Goal: Task Accomplishment & Management: Complete application form

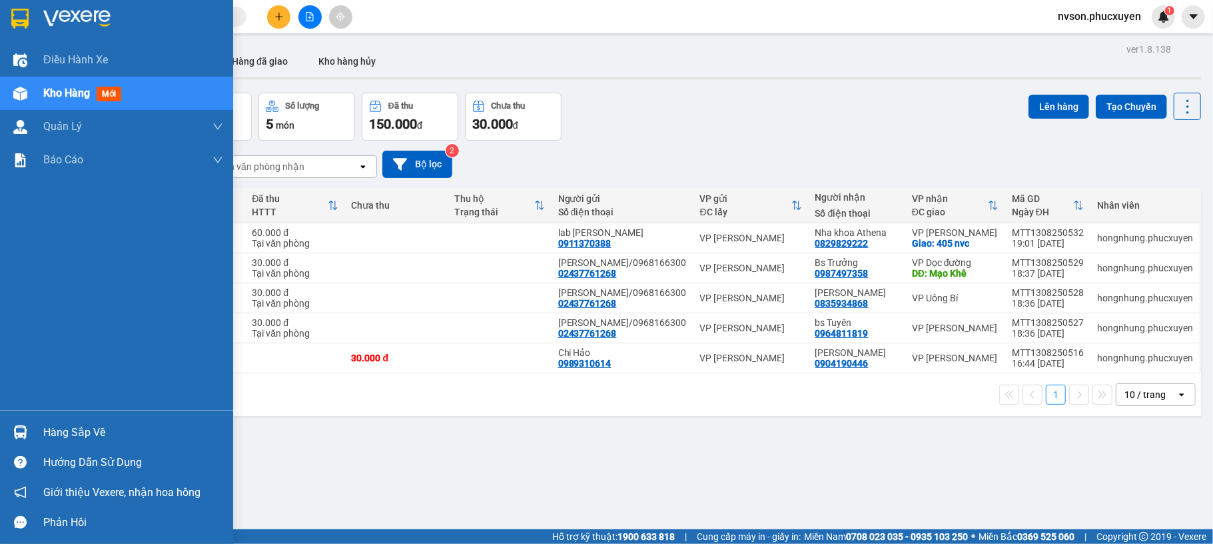
click at [13, 424] on div at bounding box center [20, 431] width 23 height 23
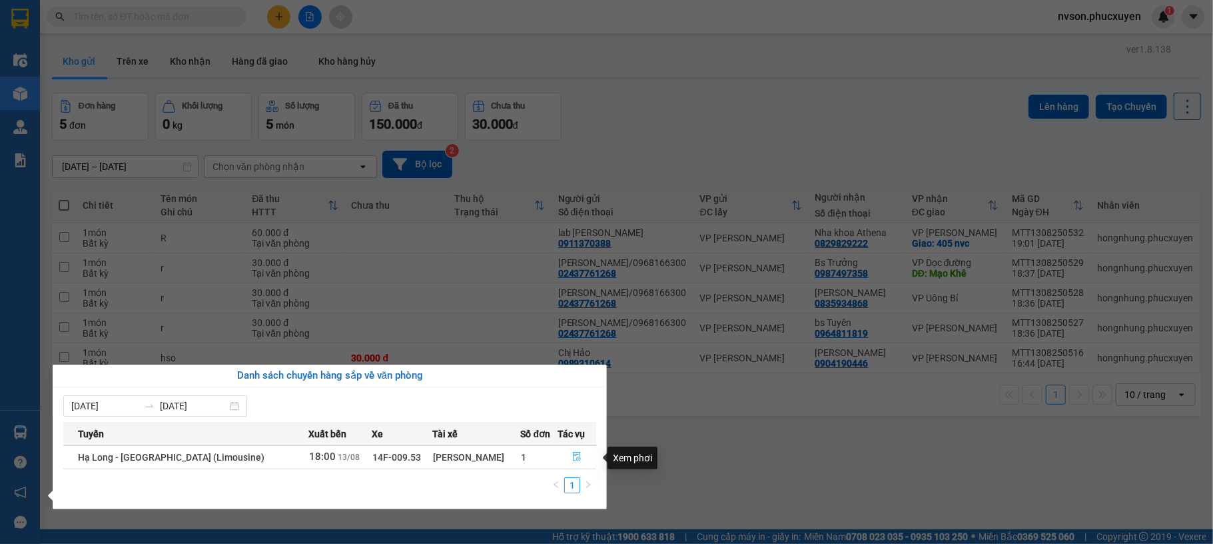
click at [574, 456] on icon "file-done" at bounding box center [576, 456] width 9 height 9
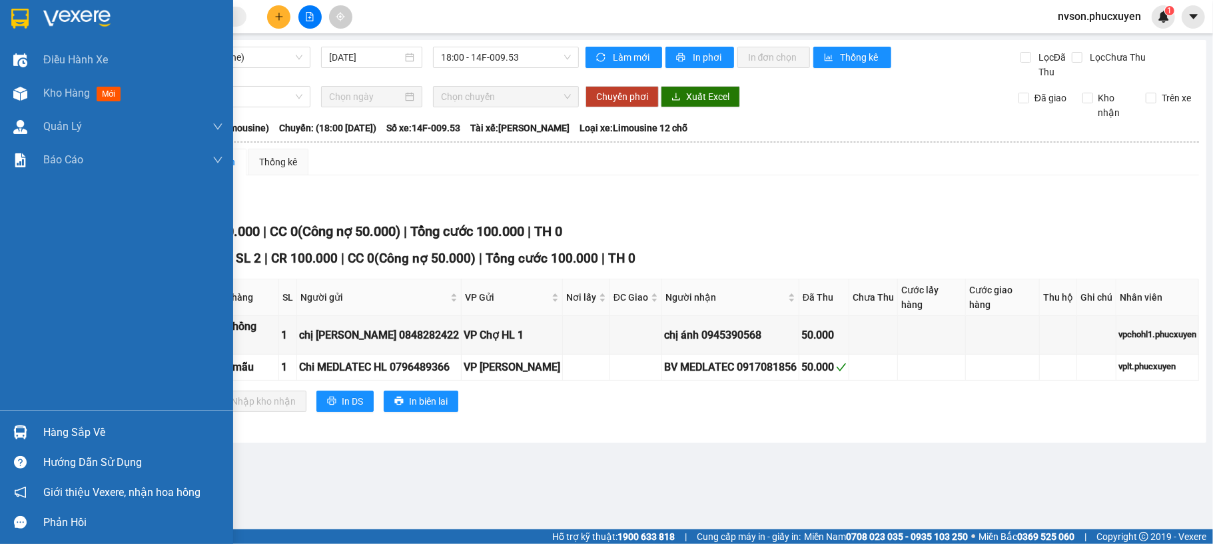
click at [21, 424] on div at bounding box center [20, 431] width 23 height 23
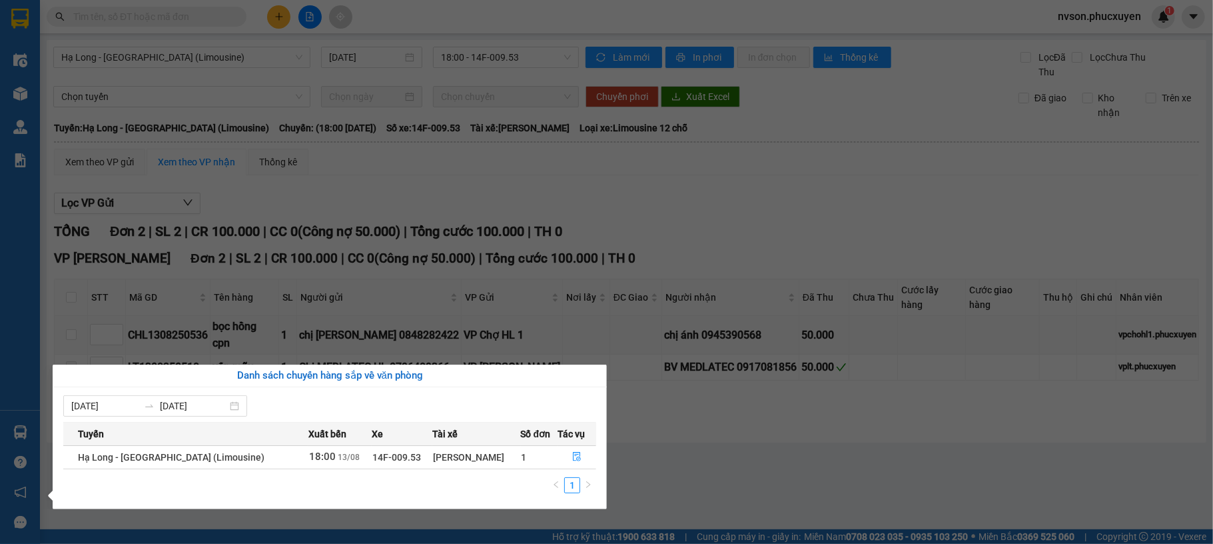
click at [801, 433] on section "Kết quả tìm kiếm ( 0 ) Bộ lọc No Data nvson.phucxuyen 1 Điều hành xe Kho hàng m…" at bounding box center [606, 272] width 1213 height 544
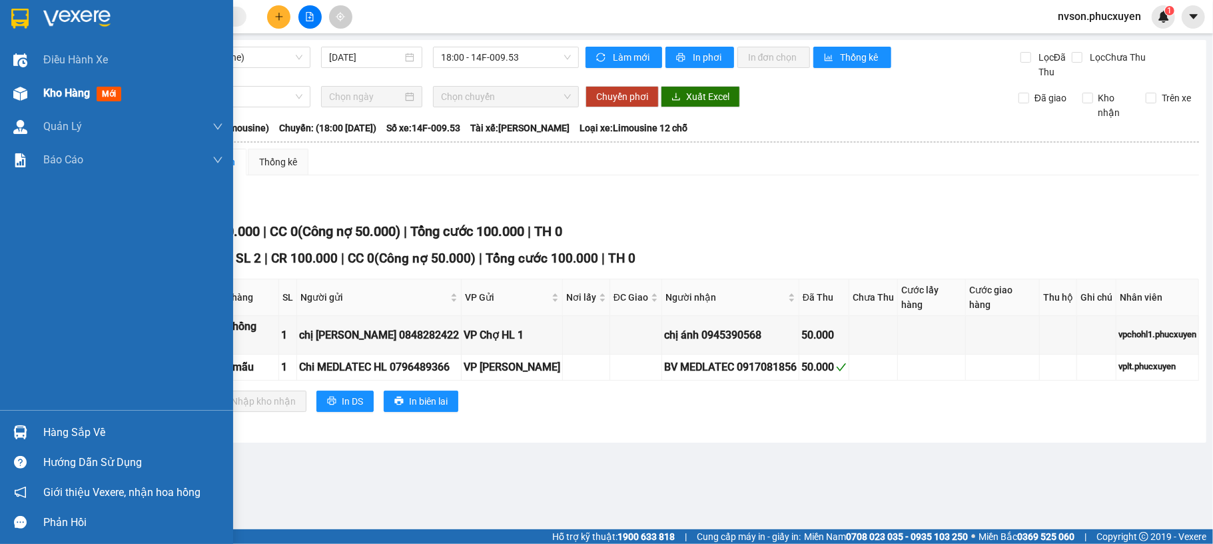
click at [27, 83] on div at bounding box center [20, 93] width 23 height 23
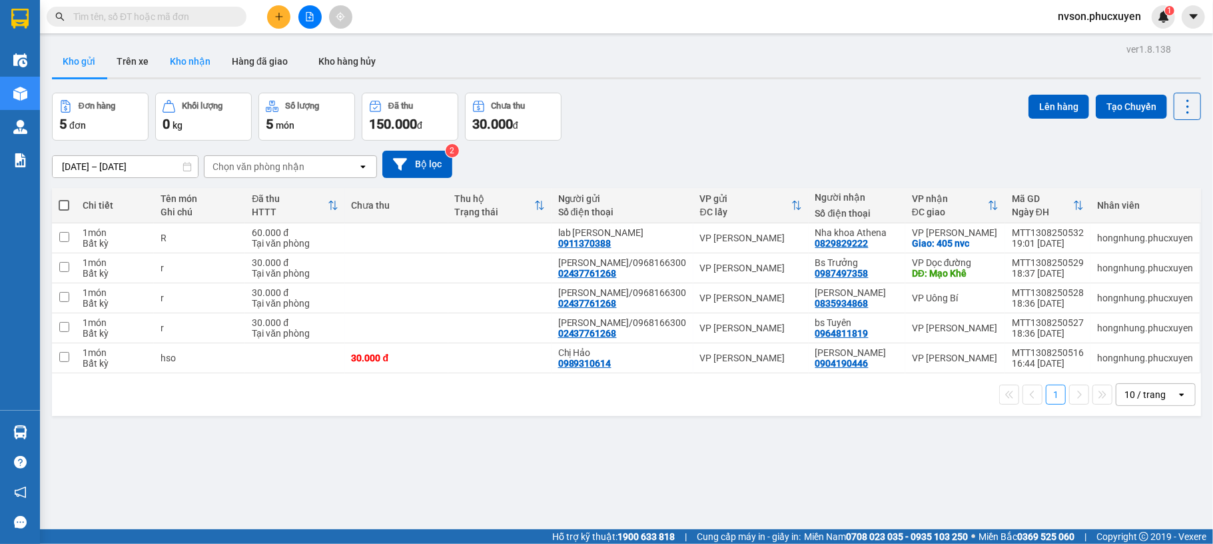
click at [193, 53] on button "Kho nhận" at bounding box center [190, 61] width 62 height 32
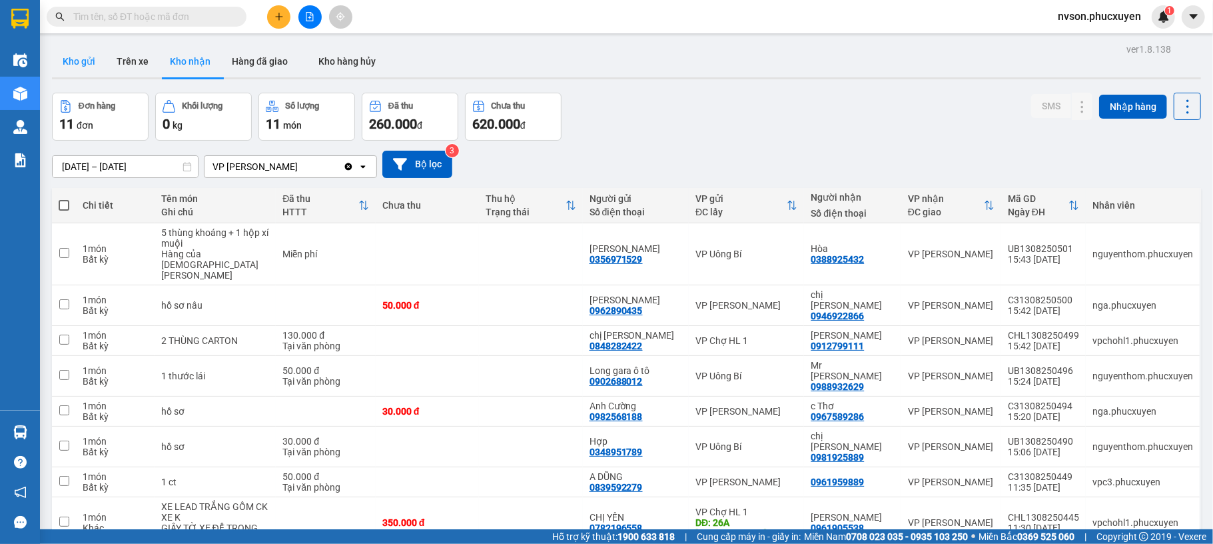
click at [59, 52] on button "Kho gửi" at bounding box center [79, 61] width 54 height 32
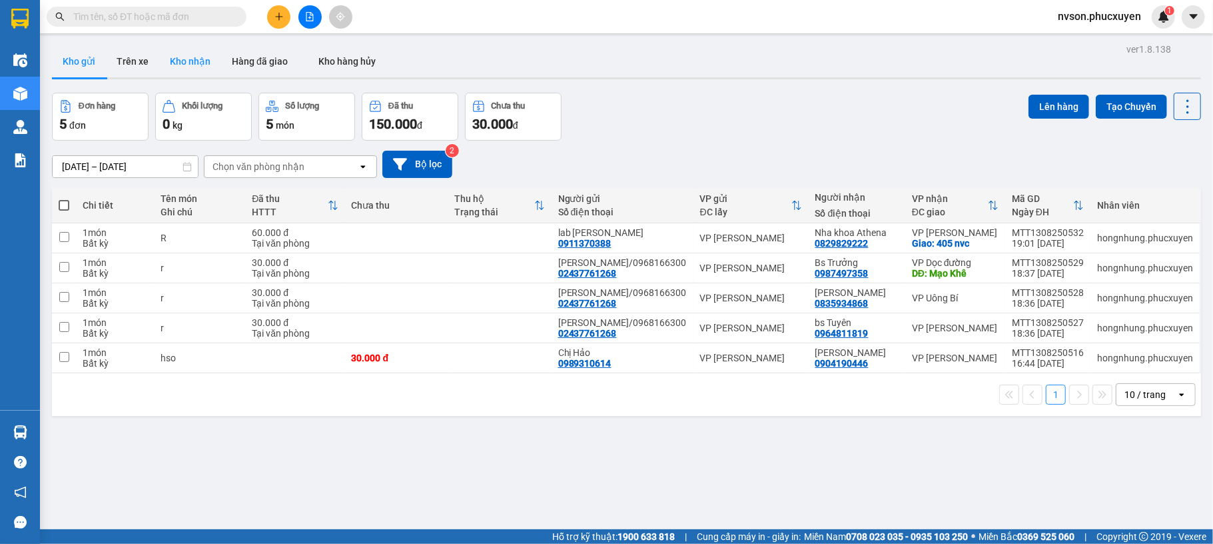
click at [195, 59] on button "Kho nhận" at bounding box center [190, 61] width 62 height 32
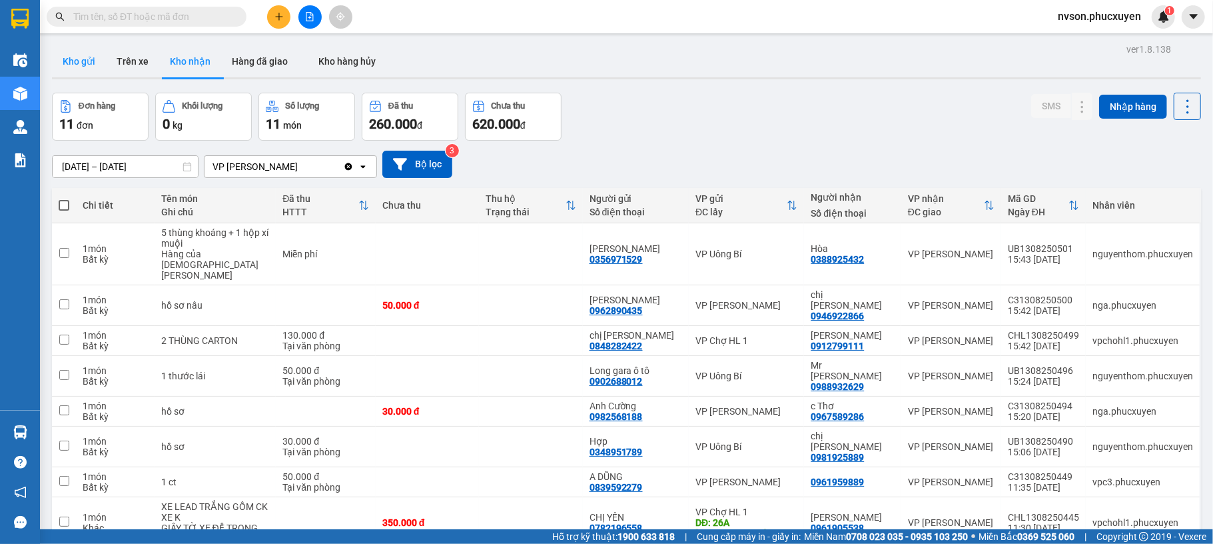
click at [91, 59] on button "Kho gửi" at bounding box center [79, 61] width 54 height 32
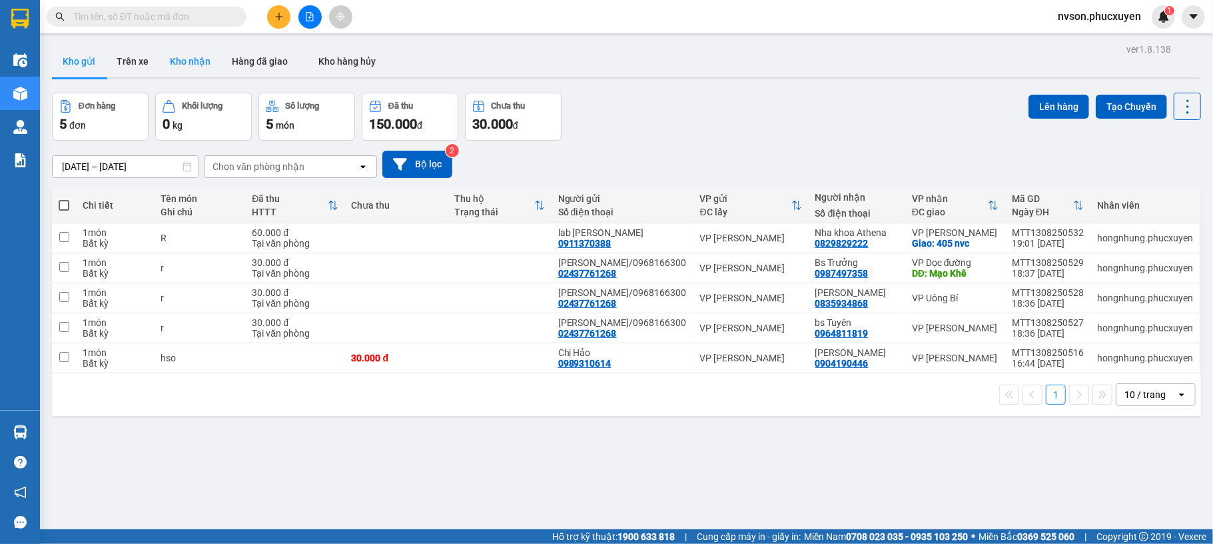
click at [199, 64] on button "Kho nhận" at bounding box center [190, 61] width 62 height 32
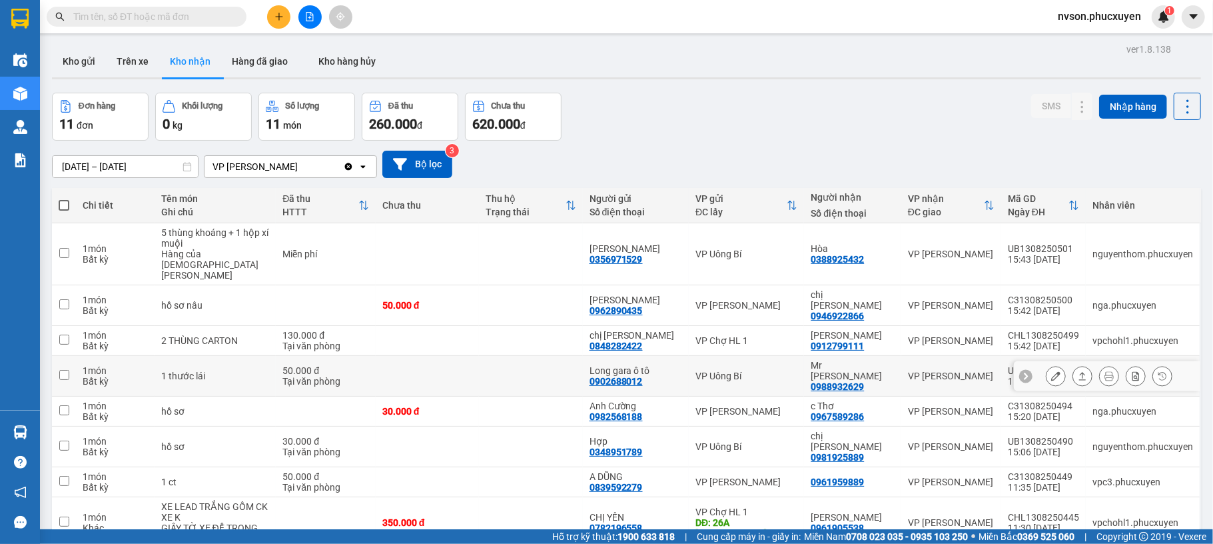
scroll to position [95, 0]
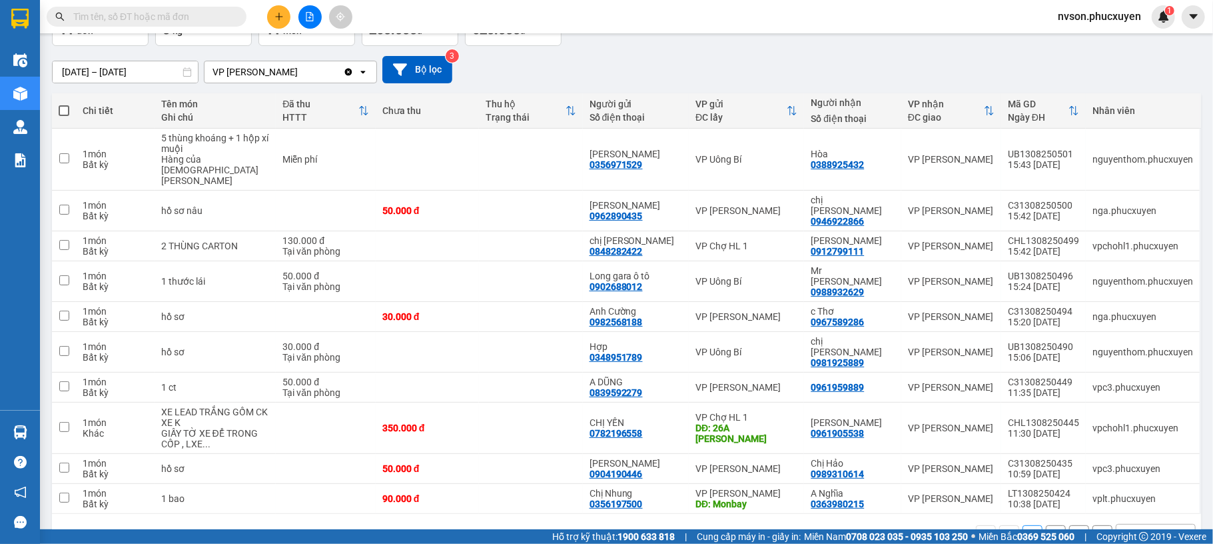
click at [1147, 528] on div "10 / trang" at bounding box center [1145, 534] width 41 height 13
click at [1127, 398] on span "20 / trang" at bounding box center [1132, 394] width 43 height 13
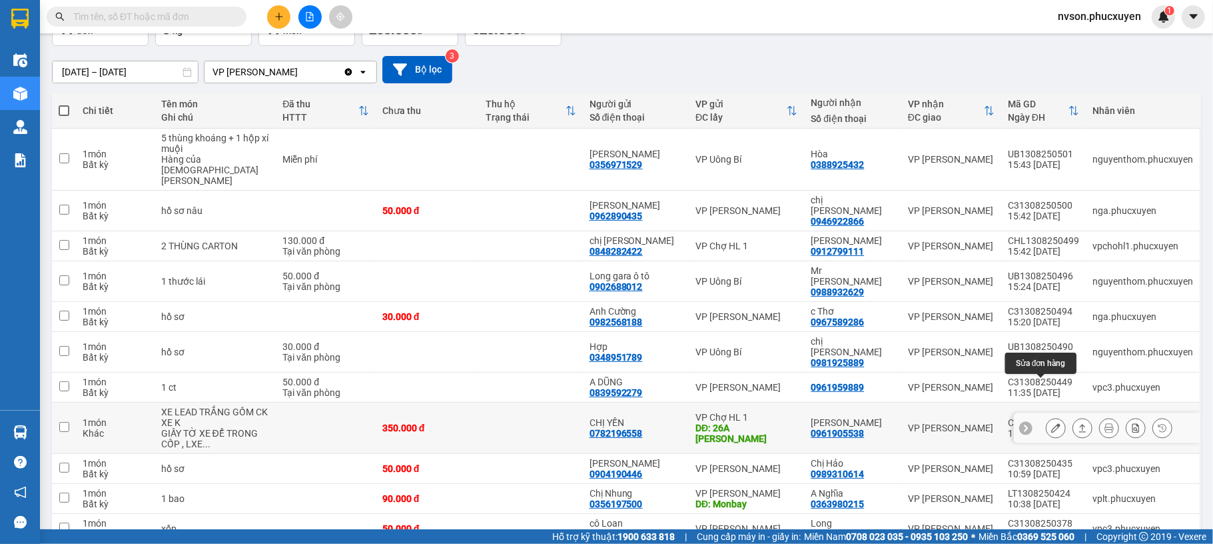
click at [1051, 423] on icon at bounding box center [1055, 427] width 9 height 9
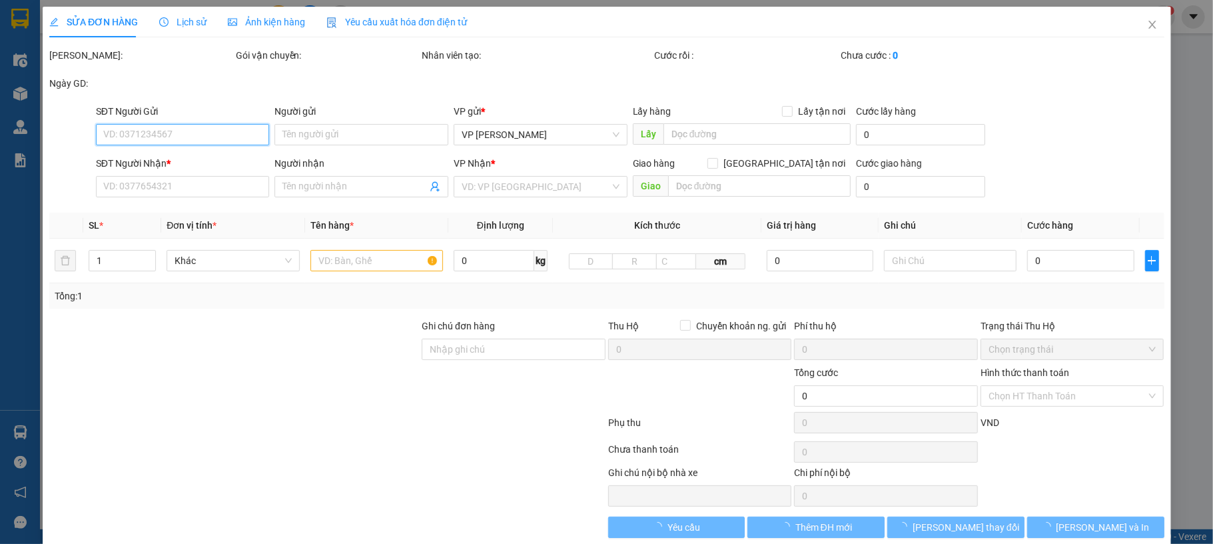
type input "0782196558"
type input "CHỊ YẾN"
type input "26A ANH ĐÀO"
type input "0961905538"
type input "[PERSON_NAME]"
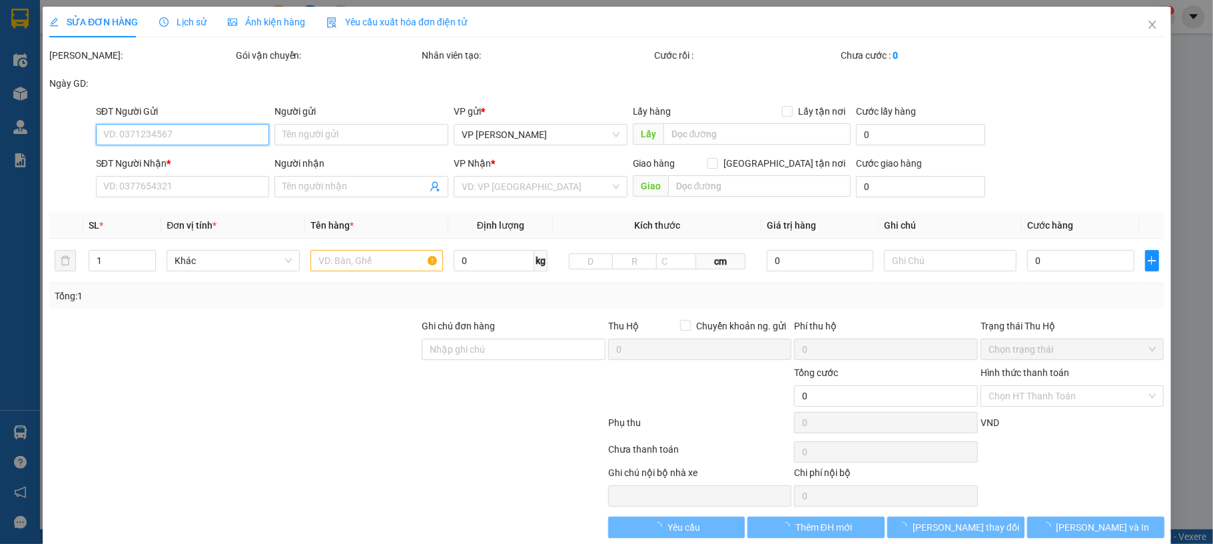
type input "350.000"
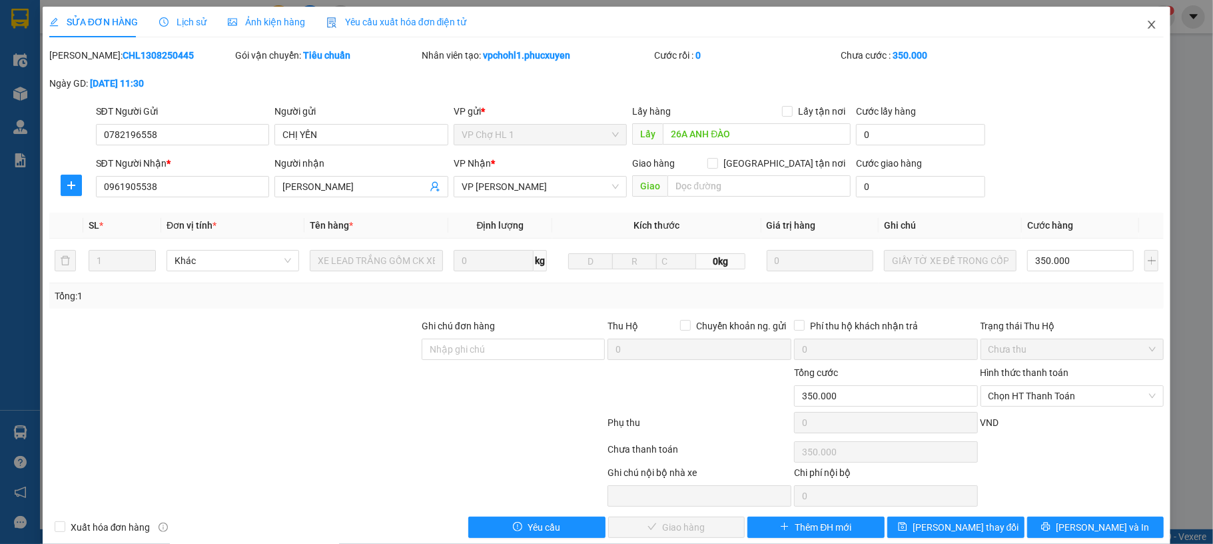
click at [1147, 28] on icon "close" at bounding box center [1152, 24] width 11 height 11
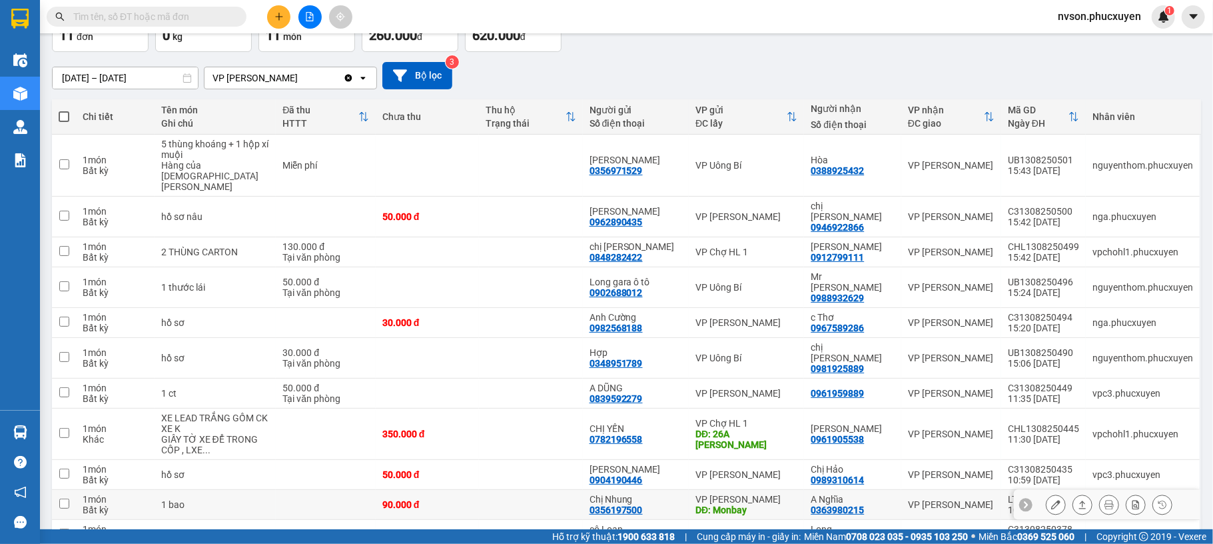
scroll to position [125, 0]
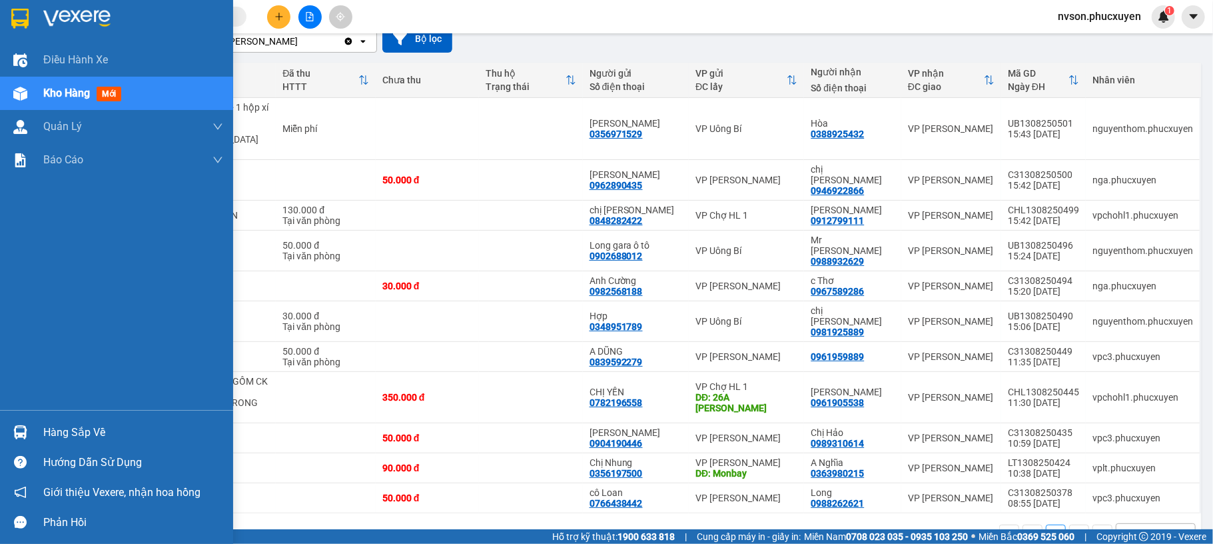
click at [28, 422] on div at bounding box center [20, 431] width 23 height 23
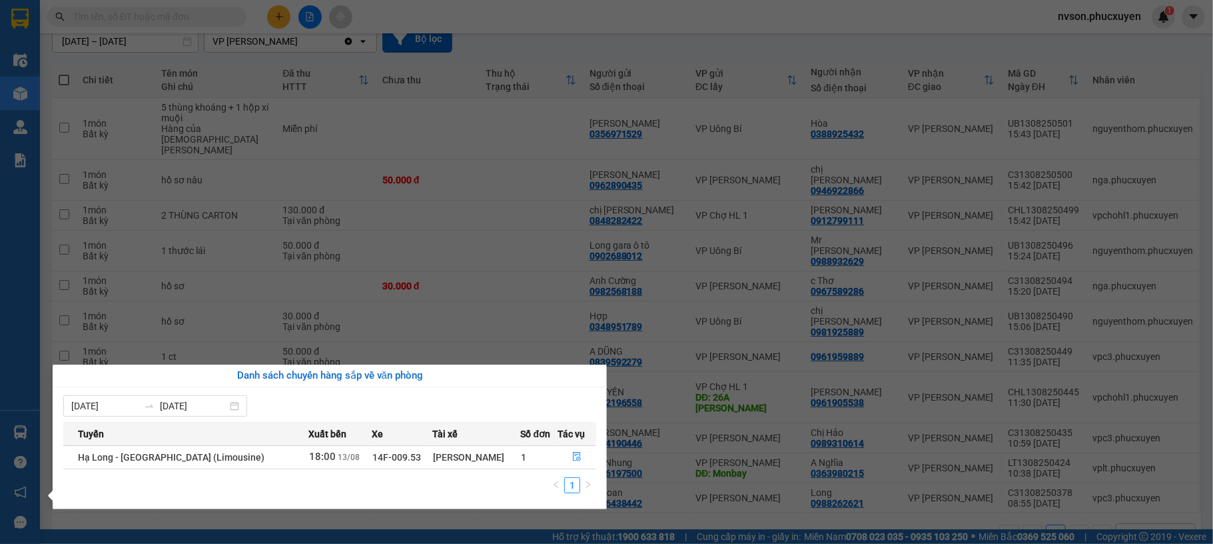
click at [712, 51] on section "Kết quả tìm kiếm ( 0 ) Bộ lọc No Data nvson.phucxuyen 1 Điều hành xe Kho hàng m…" at bounding box center [606, 272] width 1213 height 544
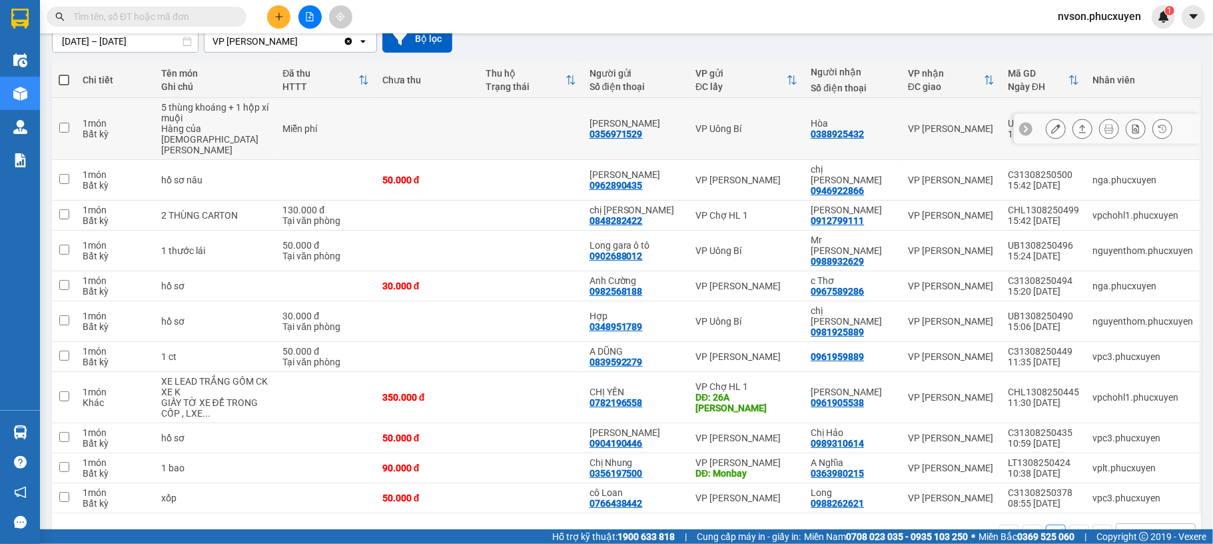
click at [670, 129] on div "Kiều Linh 0356971529" at bounding box center [636, 128] width 93 height 21
checkbox input "true"
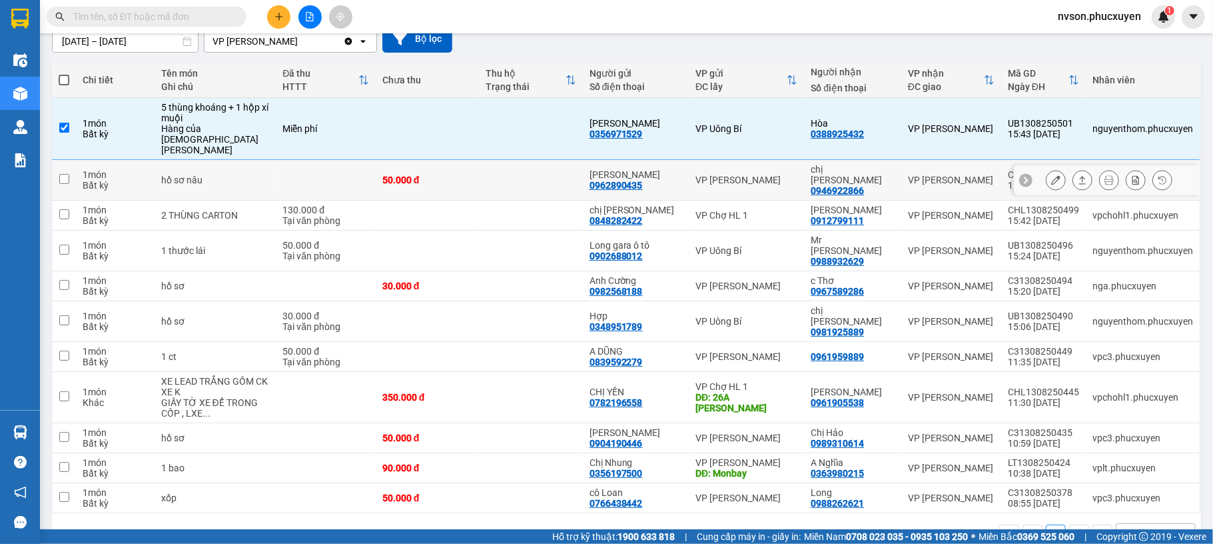
click at [657, 171] on div "anh Minh 0962890435" at bounding box center [636, 179] width 93 height 21
checkbox input "true"
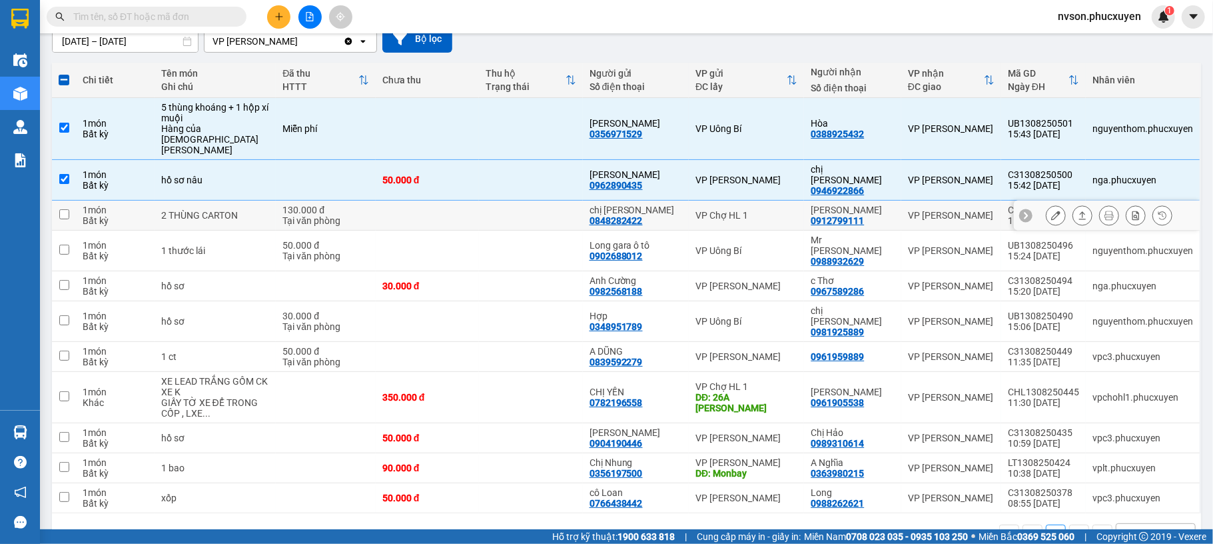
click at [653, 209] on td "chị [PERSON_NAME] 0848282422" at bounding box center [636, 216] width 107 height 30
checkbox input "true"
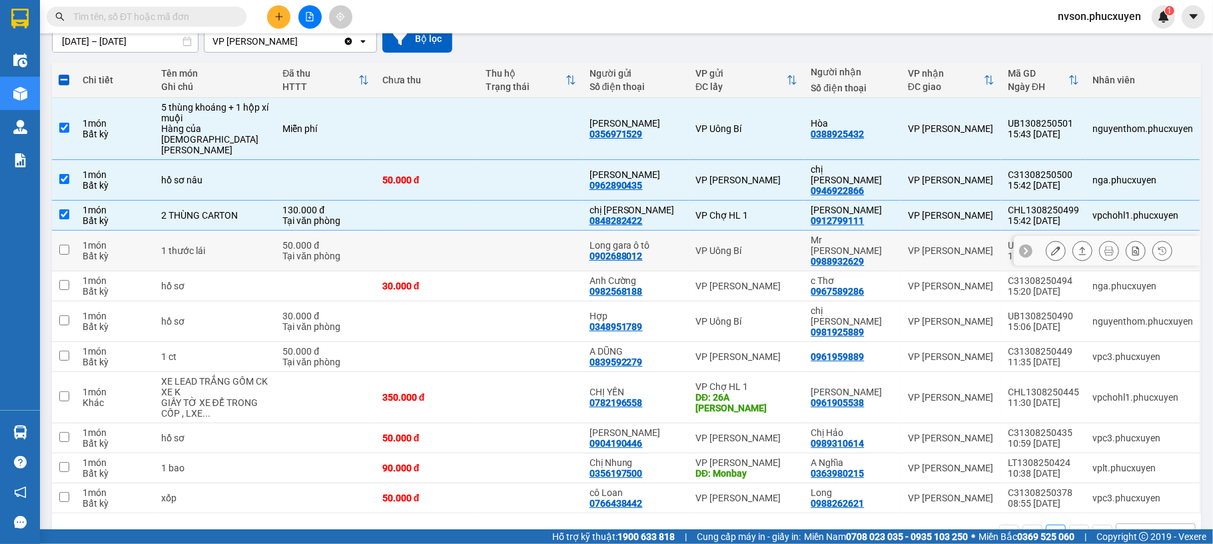
click at [653, 240] on div "Long gara ô tô 0902688012" at bounding box center [636, 250] width 93 height 21
checkbox input "true"
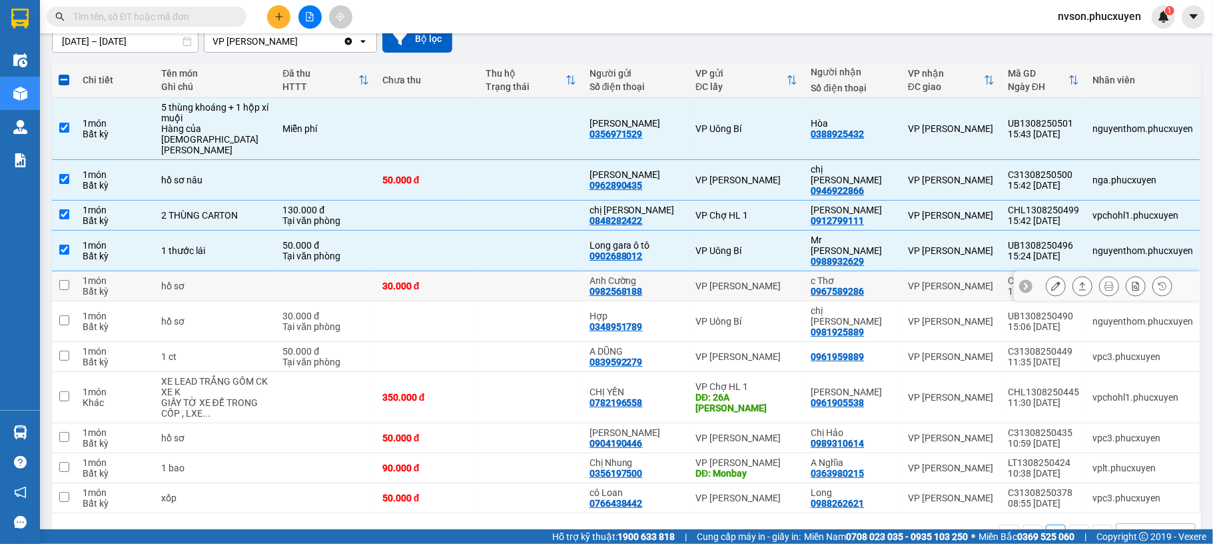
click at [657, 275] on div "Anh Cường 0982568188" at bounding box center [636, 285] width 93 height 21
checkbox input "true"
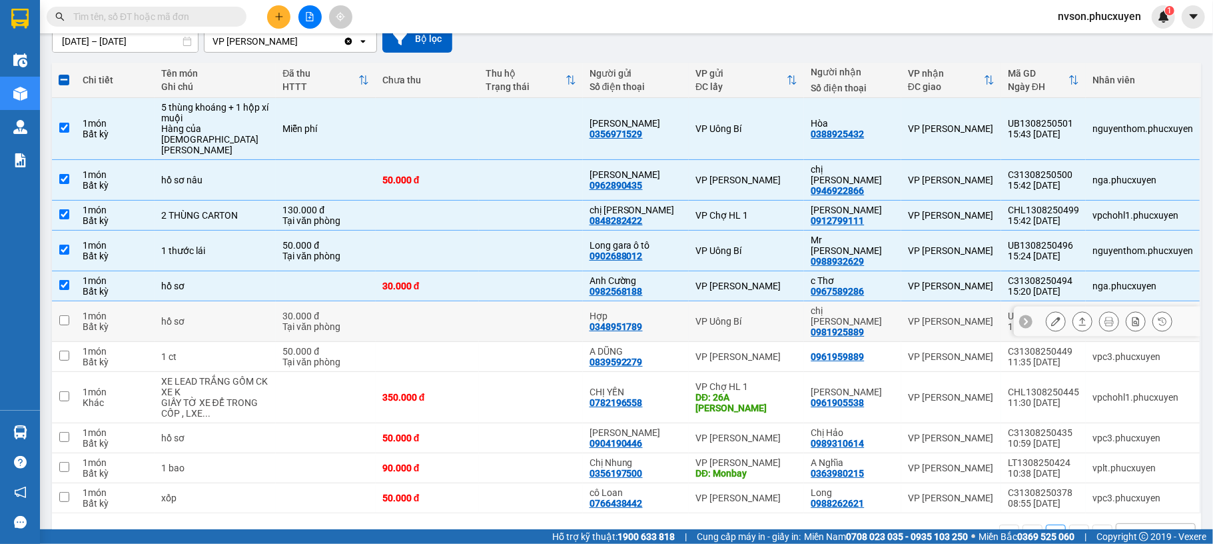
click at [658, 311] on div "Hợp 0348951789" at bounding box center [636, 321] width 93 height 21
checkbox input "true"
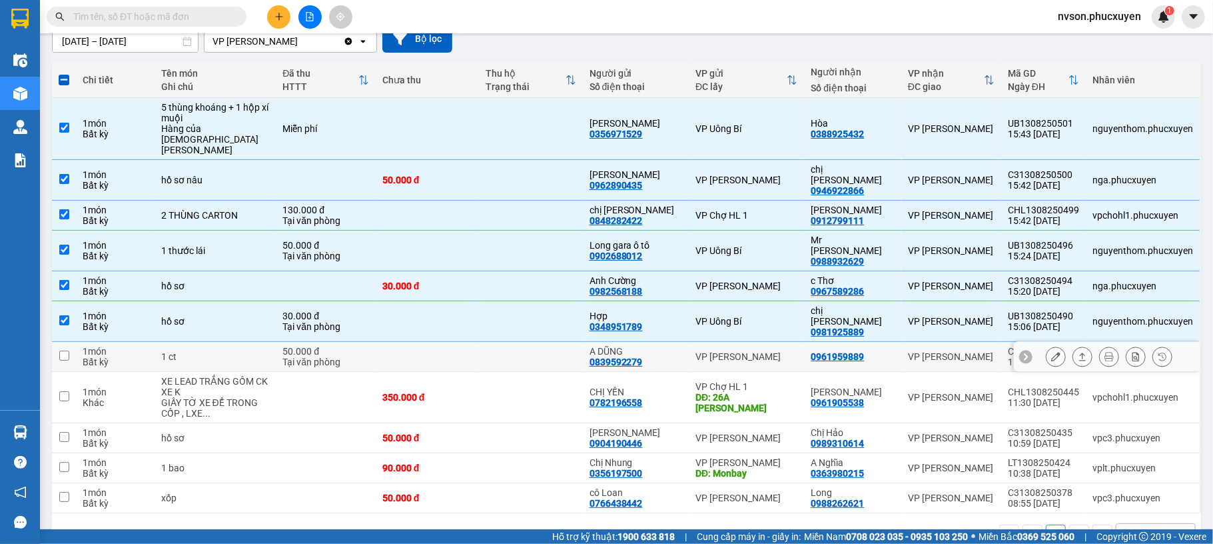
click at [662, 346] on div "A DŨNG 0839592279" at bounding box center [636, 356] width 93 height 21
checkbox input "true"
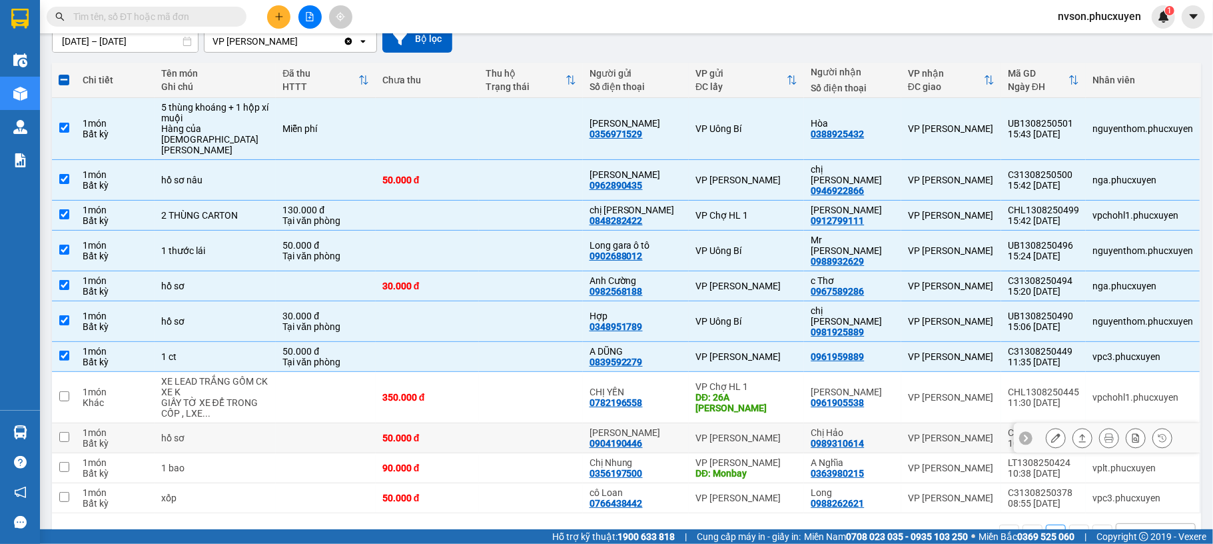
click at [659, 427] on div "[PERSON_NAME] 0904190446" at bounding box center [636, 437] width 93 height 21
checkbox input "true"
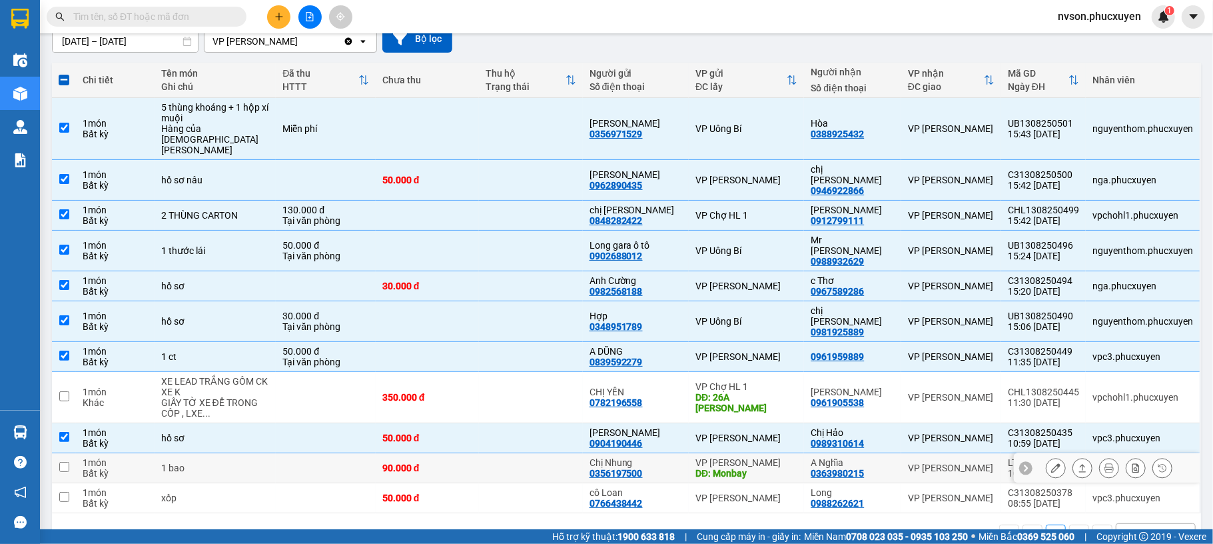
click at [648, 457] on div "Chị Nhung" at bounding box center [636, 462] width 93 height 11
checkbox input "true"
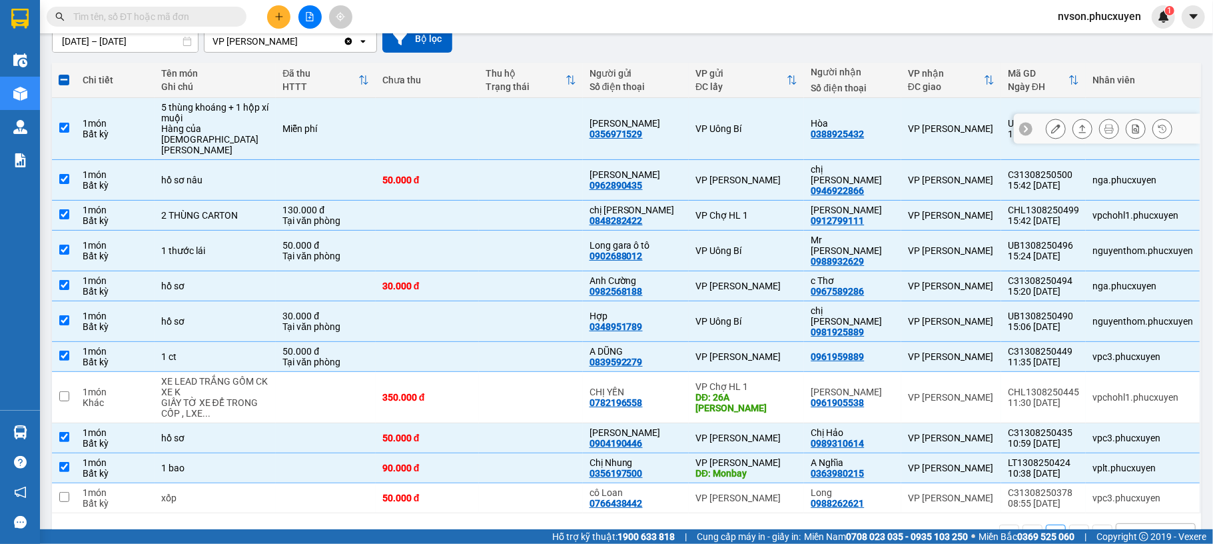
scroll to position [0, 0]
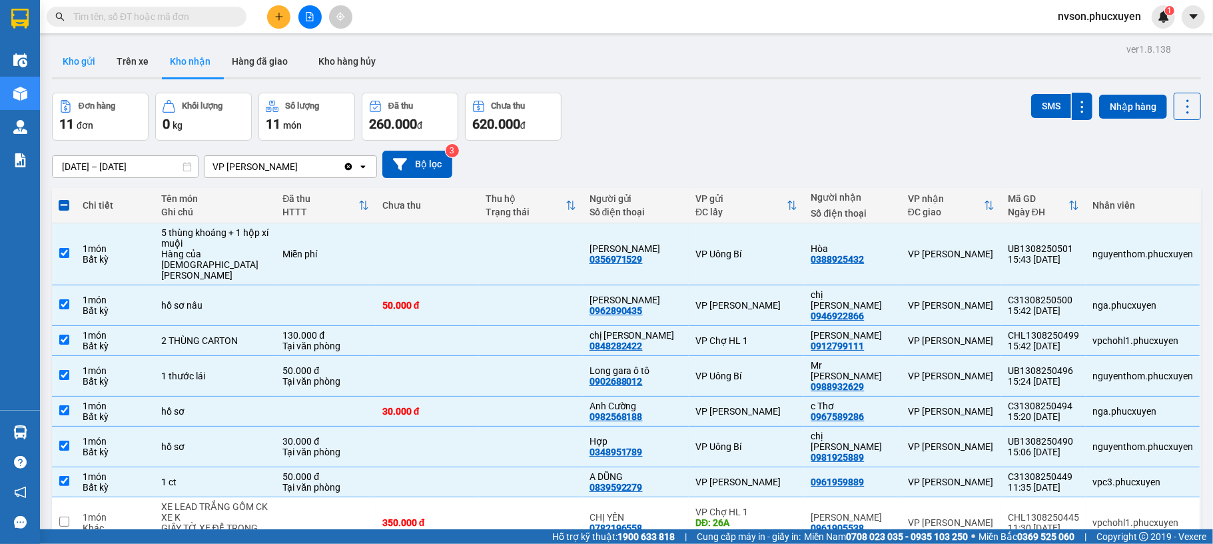
click at [65, 62] on button "Kho gửi" at bounding box center [79, 61] width 54 height 32
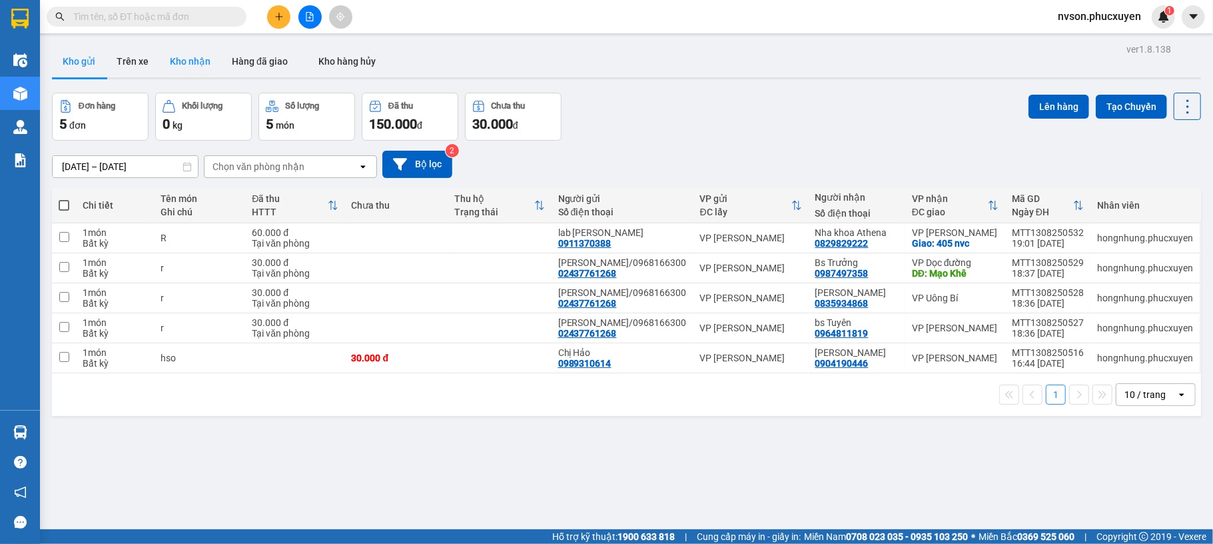
click at [201, 62] on button "Kho nhận" at bounding box center [190, 61] width 62 height 32
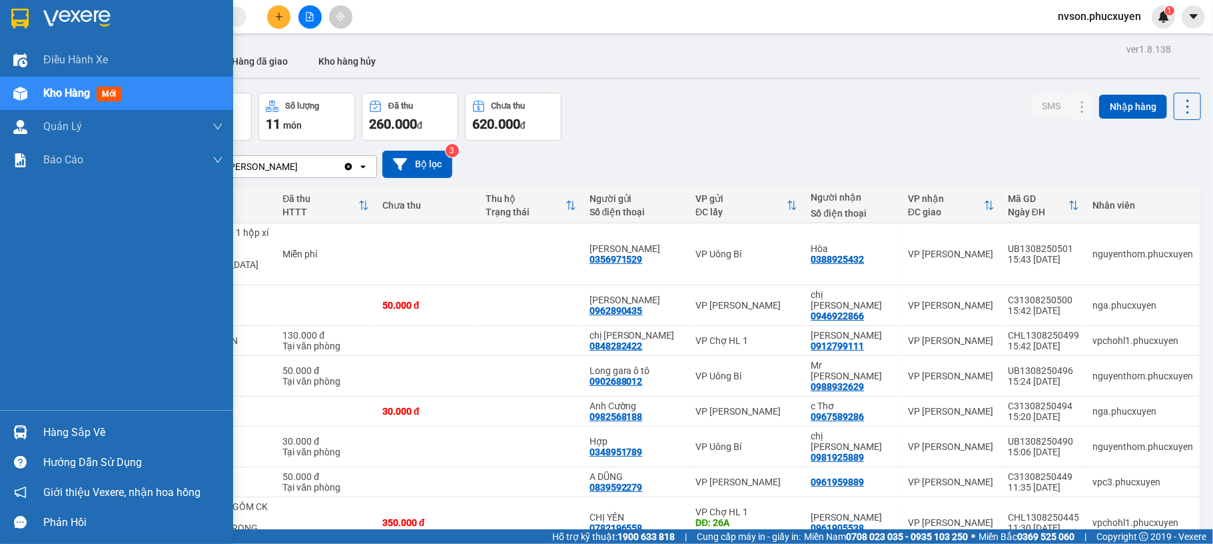
click at [33, 436] on div "Hàng sắp về" at bounding box center [116, 432] width 233 height 30
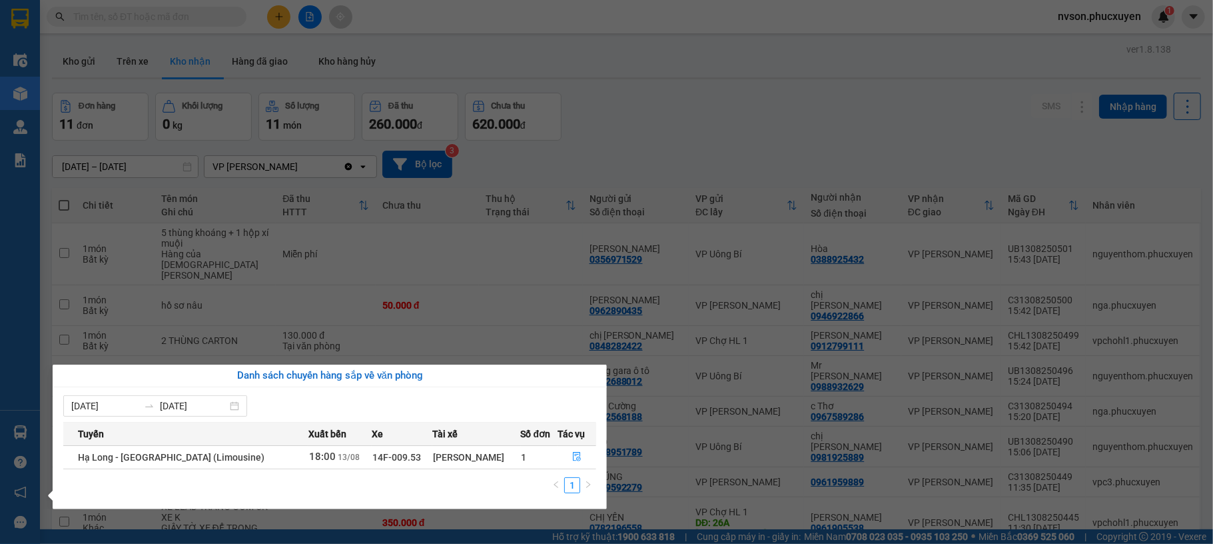
click at [279, 17] on section "Kết quả tìm kiếm ( 0 ) Bộ lọc No Data nvson.phucxuyen 1 Điều hành xe Kho hàng m…" at bounding box center [606, 272] width 1213 height 544
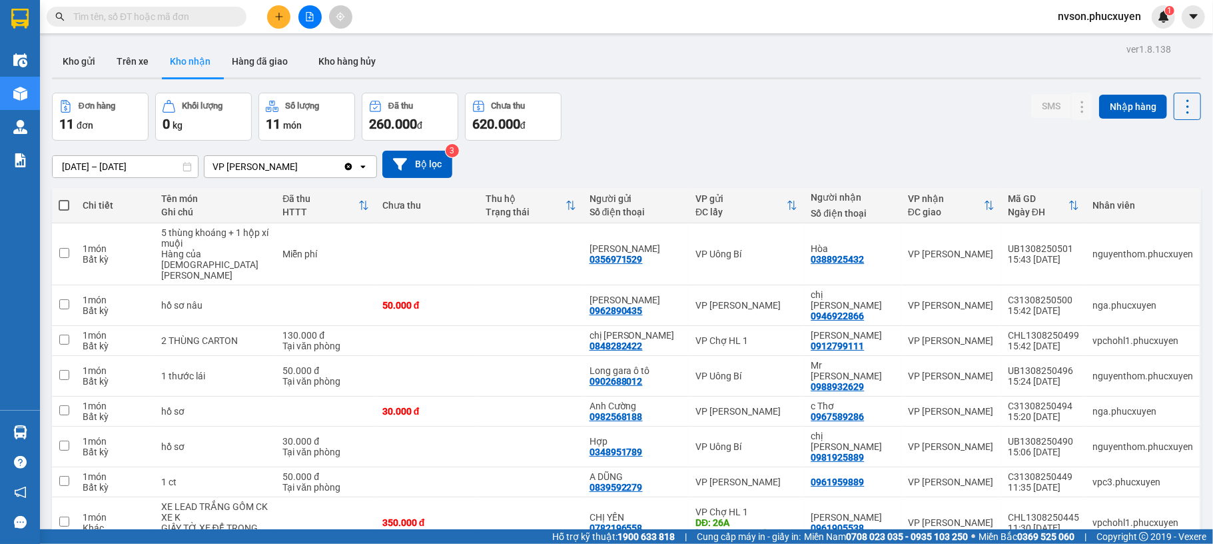
click at [279, 17] on icon "plus" at bounding box center [278, 16] width 7 height 1
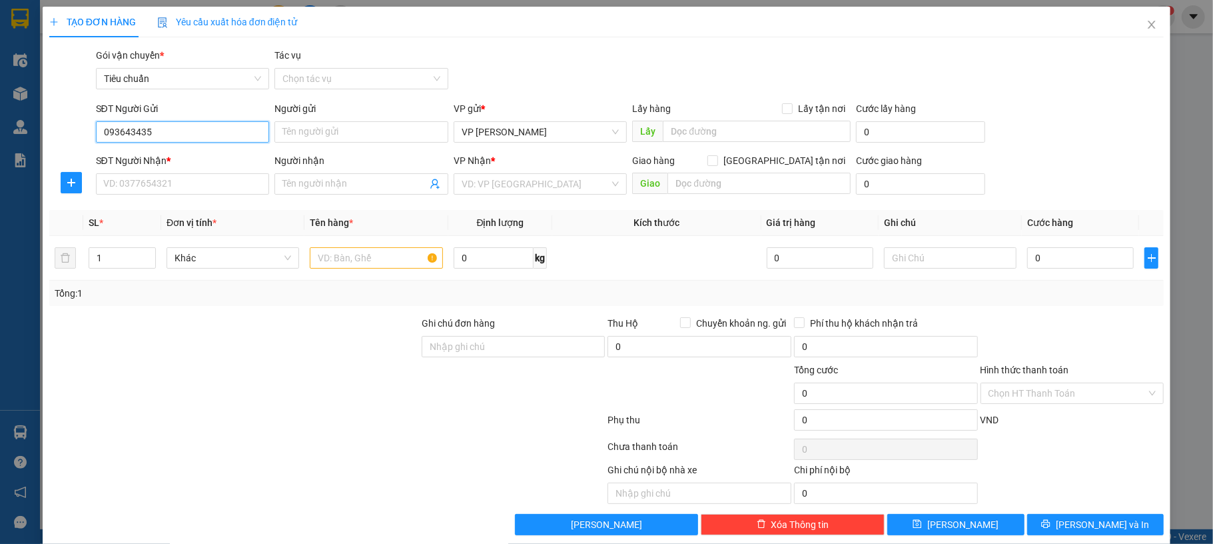
type input "0936434355"
click at [183, 127] on input "0936434355" at bounding box center [183, 131] width 174 height 21
click at [179, 157] on div "0936434355 - Uẩn" at bounding box center [180, 159] width 155 height 15
type input "Uẩn"
type input "0936434355"
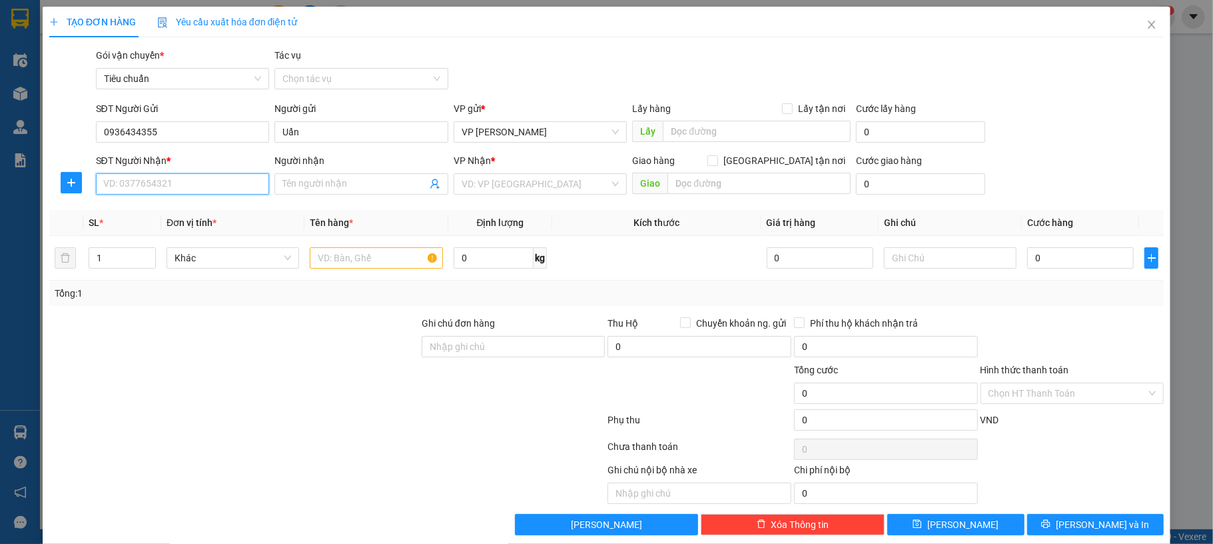
click at [177, 182] on input "SĐT Người Nhận *" at bounding box center [183, 183] width 174 height 21
click at [179, 181] on input "0979013588" at bounding box center [183, 183] width 174 height 21
type input "0979013588"
click at [303, 182] on input "Người nhận" at bounding box center [355, 184] width 145 height 15
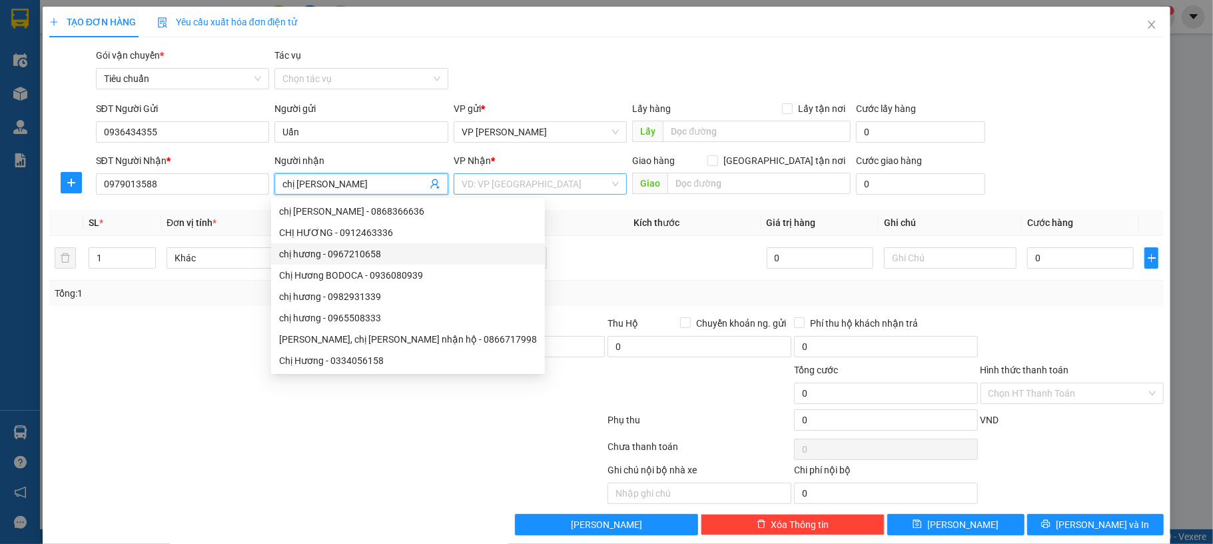
type input "chị [PERSON_NAME]"
click at [501, 184] on input "search" at bounding box center [536, 184] width 149 height 20
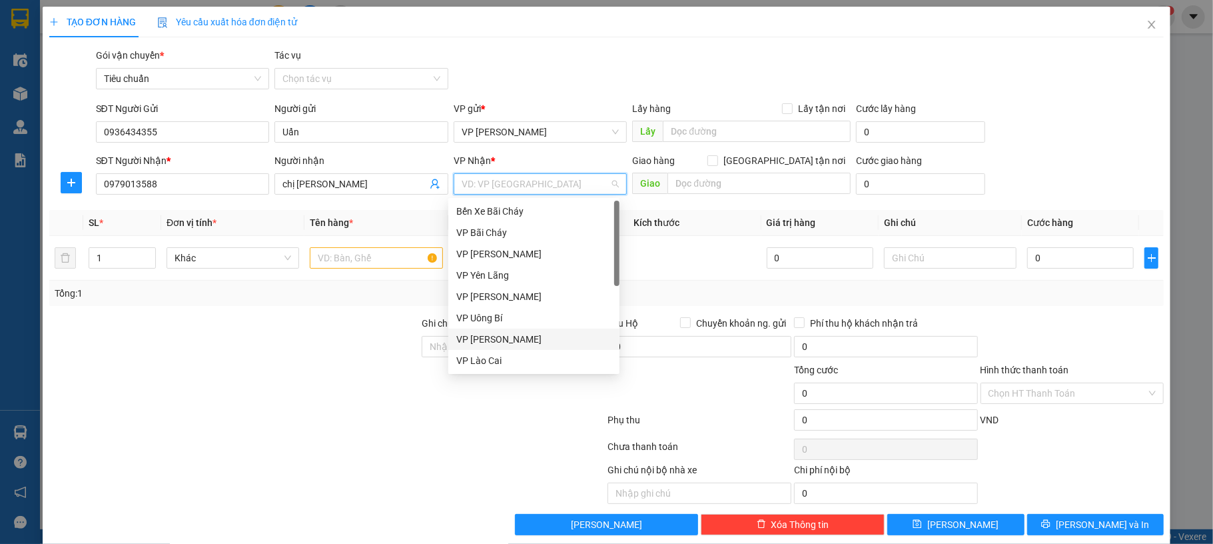
click at [528, 340] on div "VP [PERSON_NAME]" at bounding box center [533, 339] width 155 height 15
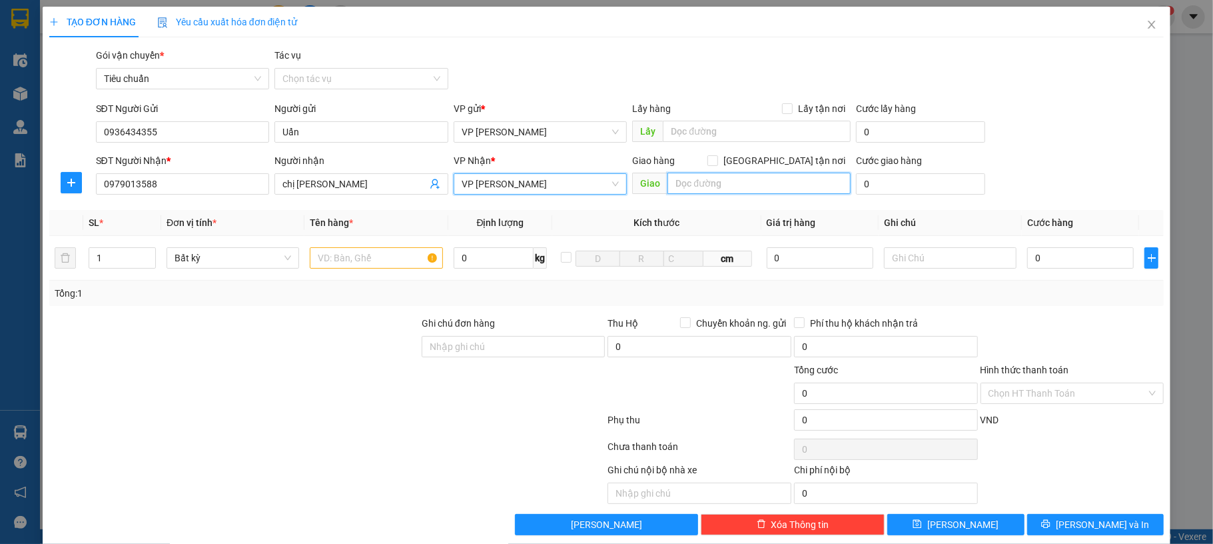
click at [704, 192] on input "text" at bounding box center [759, 183] width 183 height 21
type input "liên cơ quan số 3"
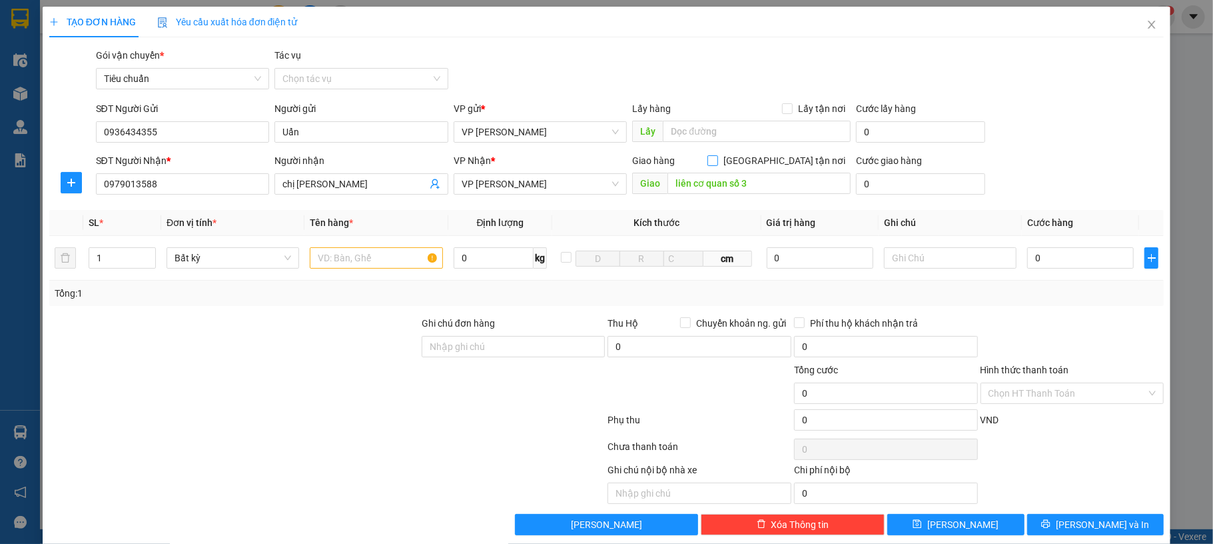
click at [718, 161] on span at bounding box center [713, 160] width 11 height 11
click at [717, 161] on input "[GEOGRAPHIC_DATA] tận nơi" at bounding box center [712, 159] width 9 height 9
checkbox input "true"
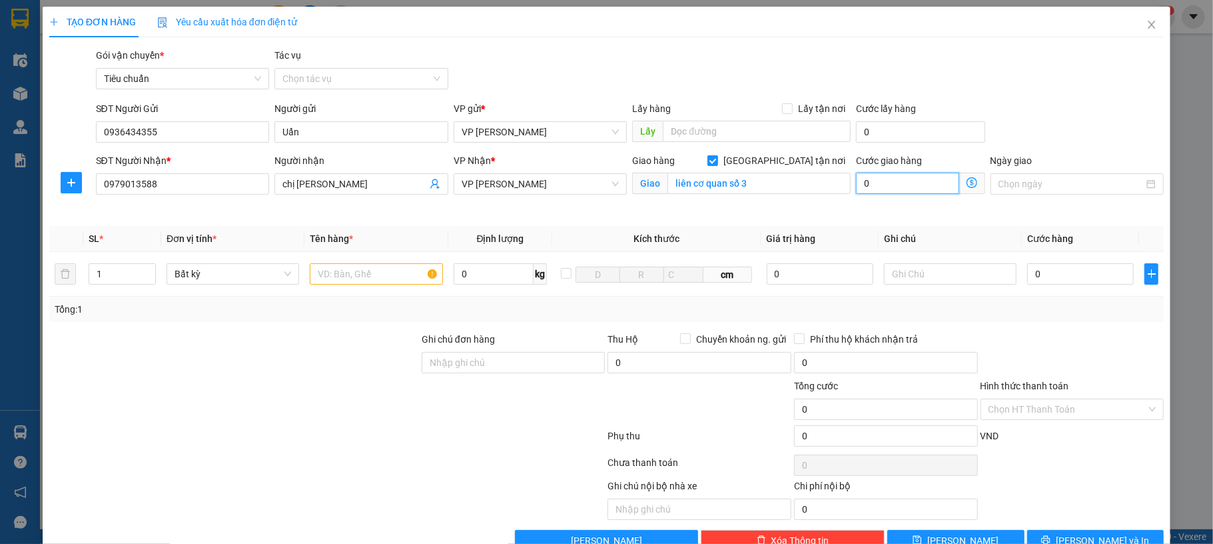
click at [907, 193] on input "0" at bounding box center [907, 183] width 103 height 21
type input "40"
click at [973, 99] on div "Transit Pickup Surcharge Ids Transit Deliver Surcharge Ids Transit Deliver Surc…" at bounding box center [606, 299] width 1115 height 503
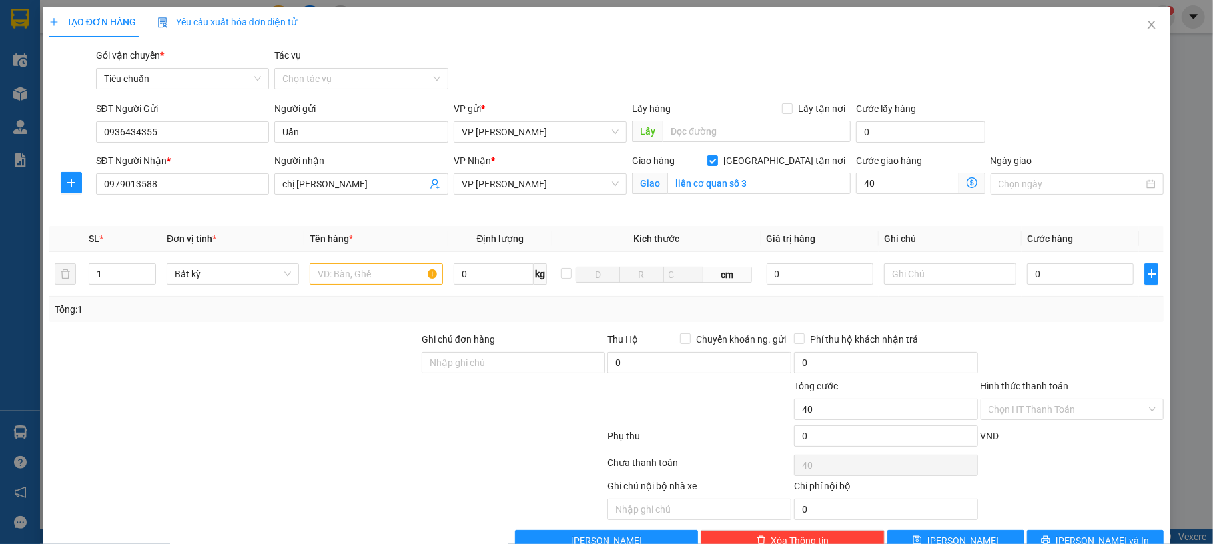
type input "40.000"
click at [317, 273] on input "text" at bounding box center [376, 273] width 133 height 21
type input "1 hso"
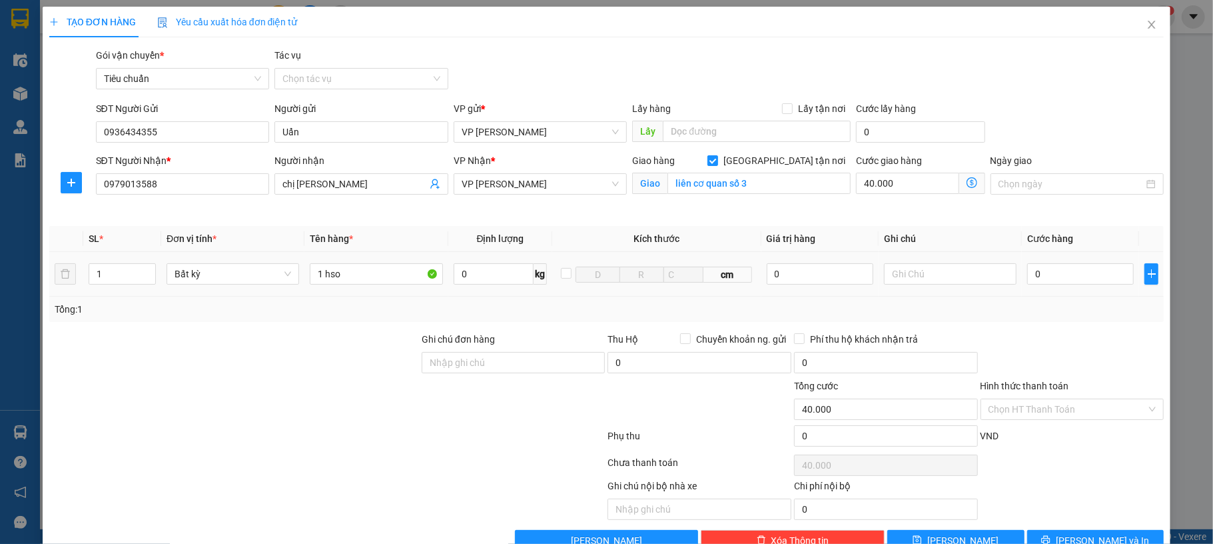
click at [1059, 286] on div "0" at bounding box center [1080, 274] width 107 height 27
click at [1069, 263] on div "0" at bounding box center [1080, 274] width 107 height 27
click at [1063, 273] on input "0" at bounding box center [1080, 273] width 107 height 21
type input "50"
type input "40.050"
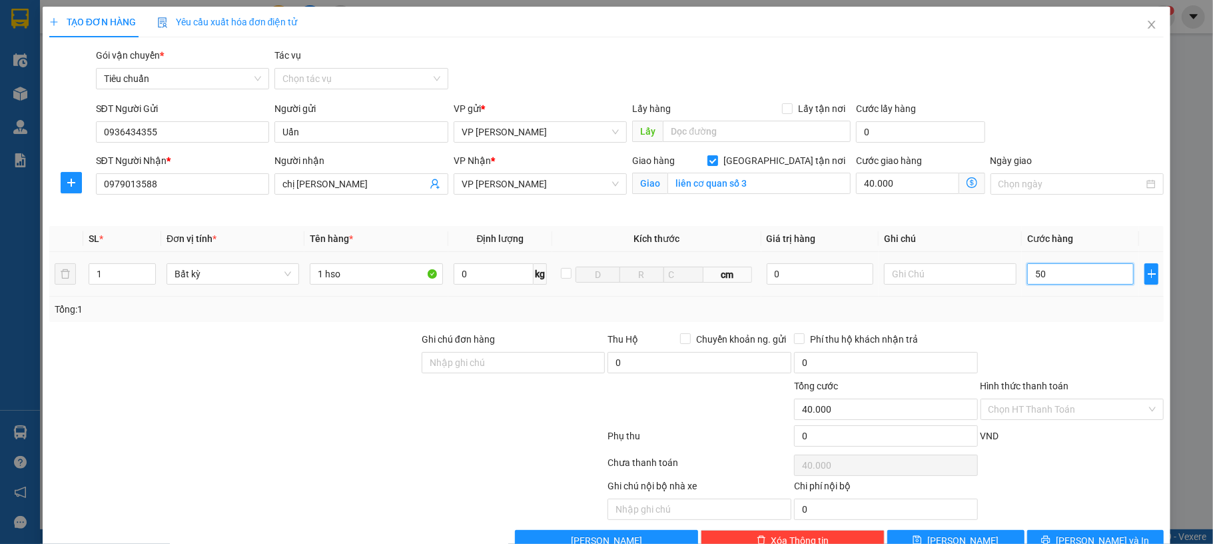
type input "40.050"
type input "50.000"
type input "90.000"
click at [1053, 137] on div "SĐT Người Gửi 0936434355 Người gửi Uẩn VP gửi * VP [PERSON_NAME] Lấy hàng Lấy t…" at bounding box center [630, 124] width 1074 height 47
click at [1062, 400] on div "Chọn HT Thanh Toán" at bounding box center [1073, 408] width 184 height 21
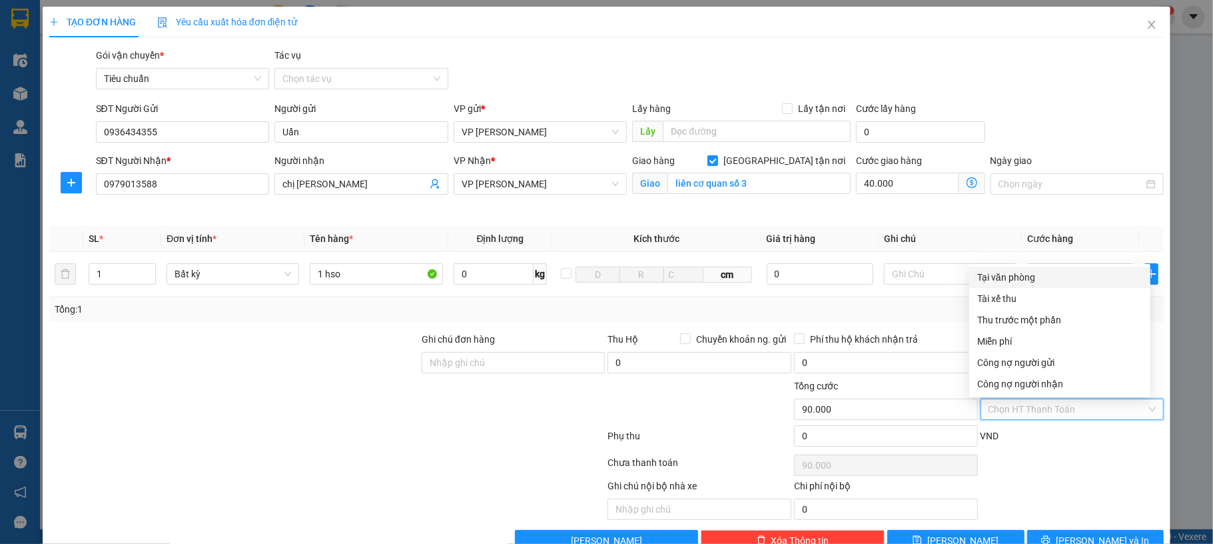
click at [1062, 402] on input "Hình thức thanh toán" at bounding box center [1068, 409] width 159 height 20
click at [1047, 275] on div "Tại văn phòng" at bounding box center [1060, 277] width 165 height 15
type input "0"
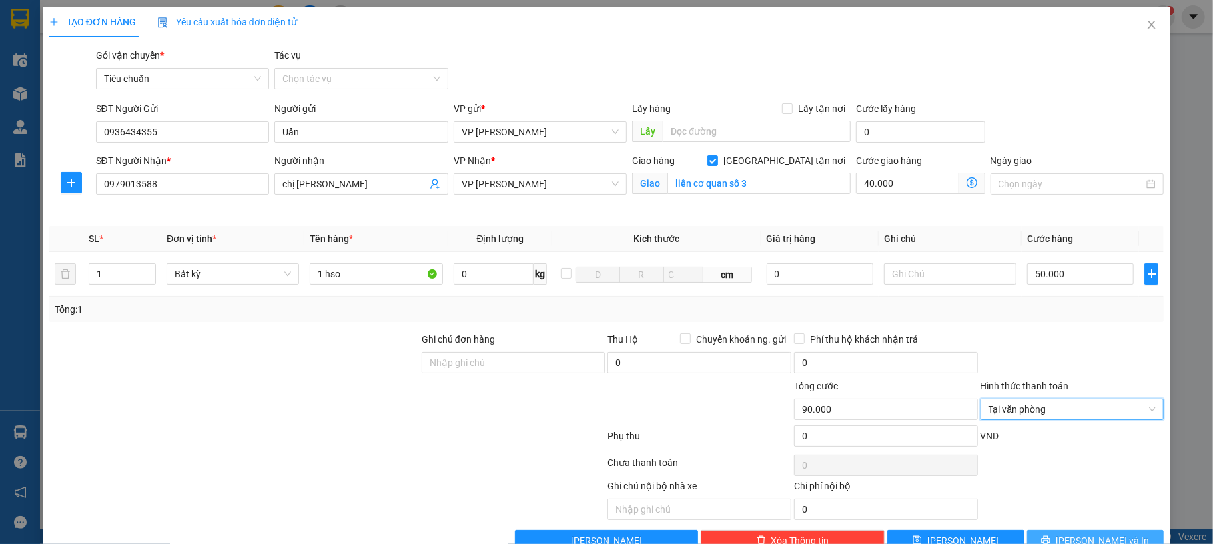
scroll to position [36, 0]
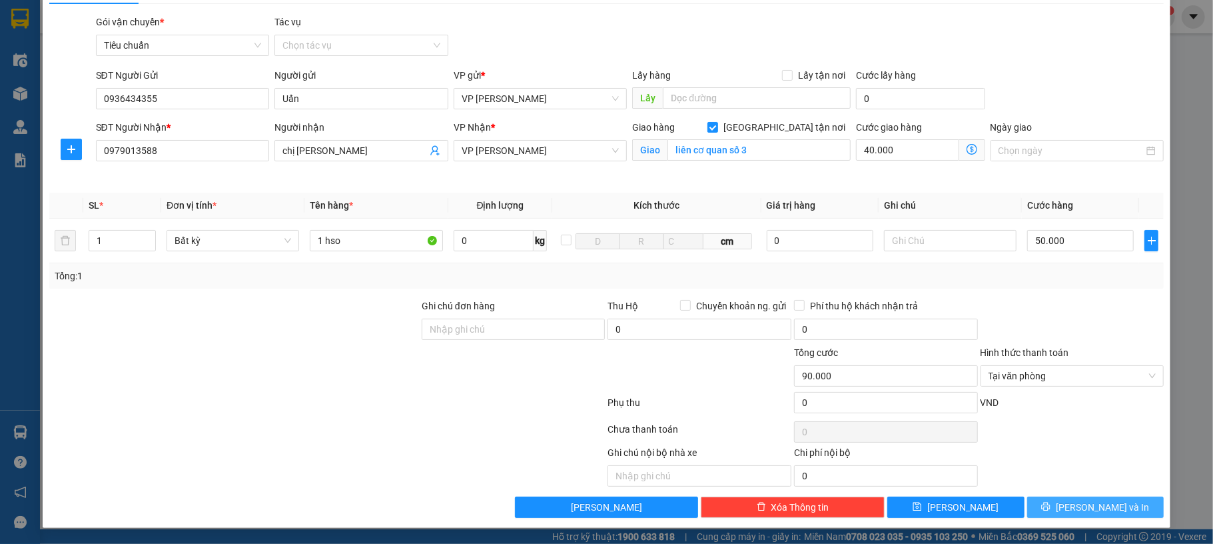
click at [1051, 502] on icon "printer" at bounding box center [1045, 506] width 9 height 9
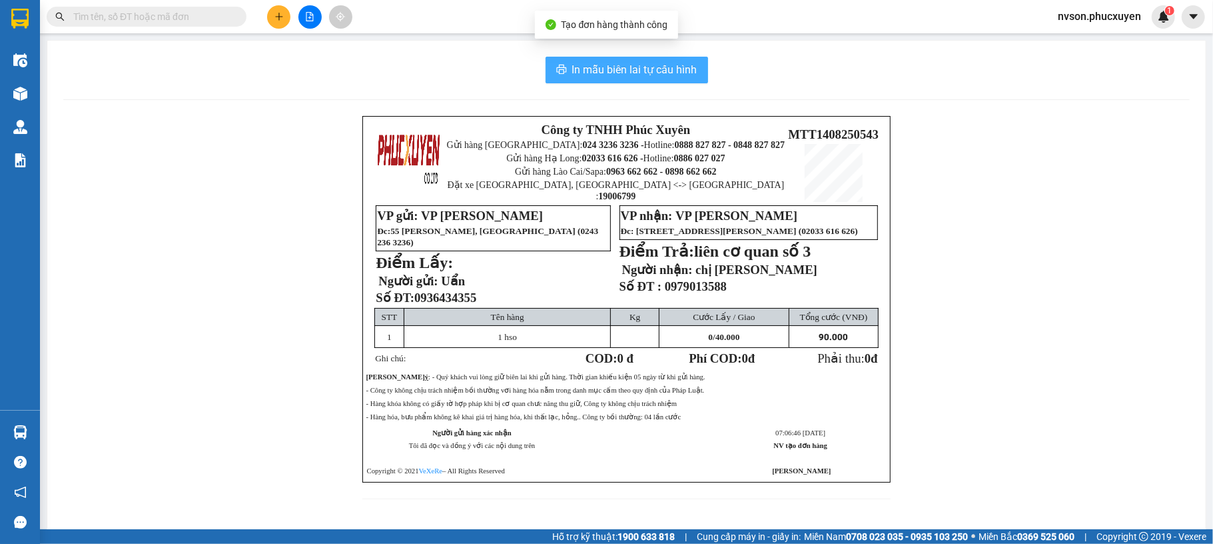
click at [600, 75] on button "In mẫu biên lai tự cấu hình" at bounding box center [627, 70] width 163 height 27
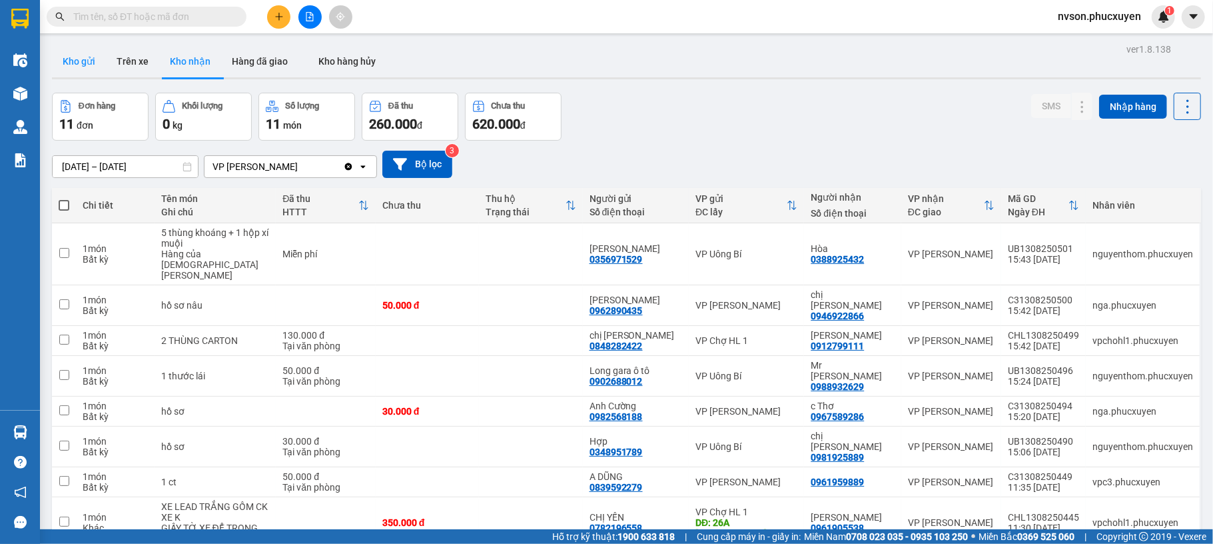
click at [71, 68] on button "Kho gửi" at bounding box center [79, 61] width 54 height 32
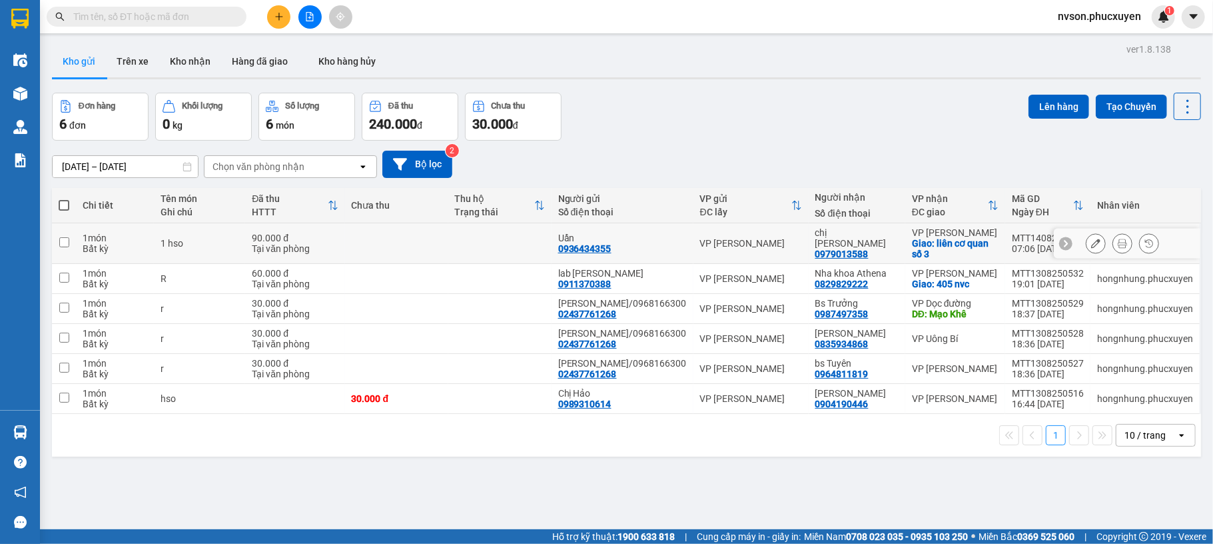
click at [1118, 243] on icon at bounding box center [1122, 243] width 9 height 9
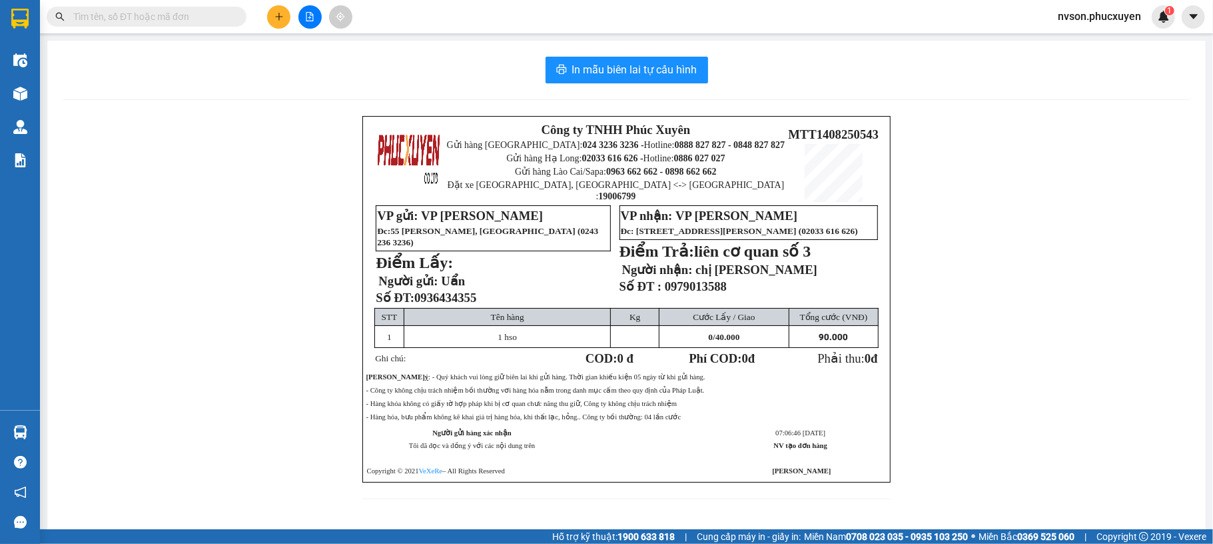
click at [204, 15] on input "text" at bounding box center [151, 16] width 157 height 15
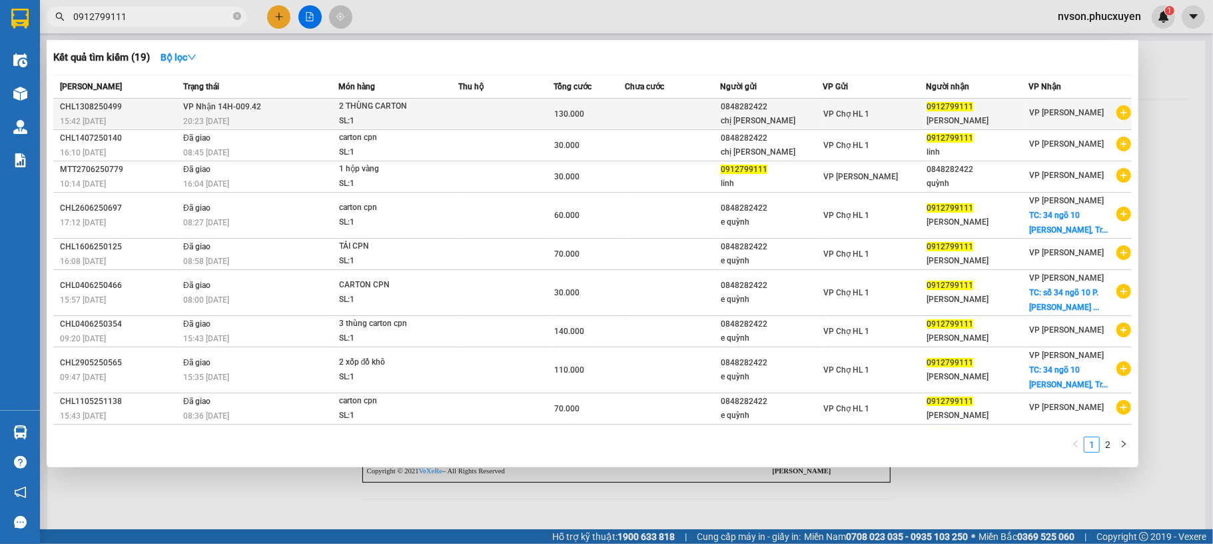
type input "0912799111"
click at [459, 116] on td at bounding box center [506, 114] width 95 height 31
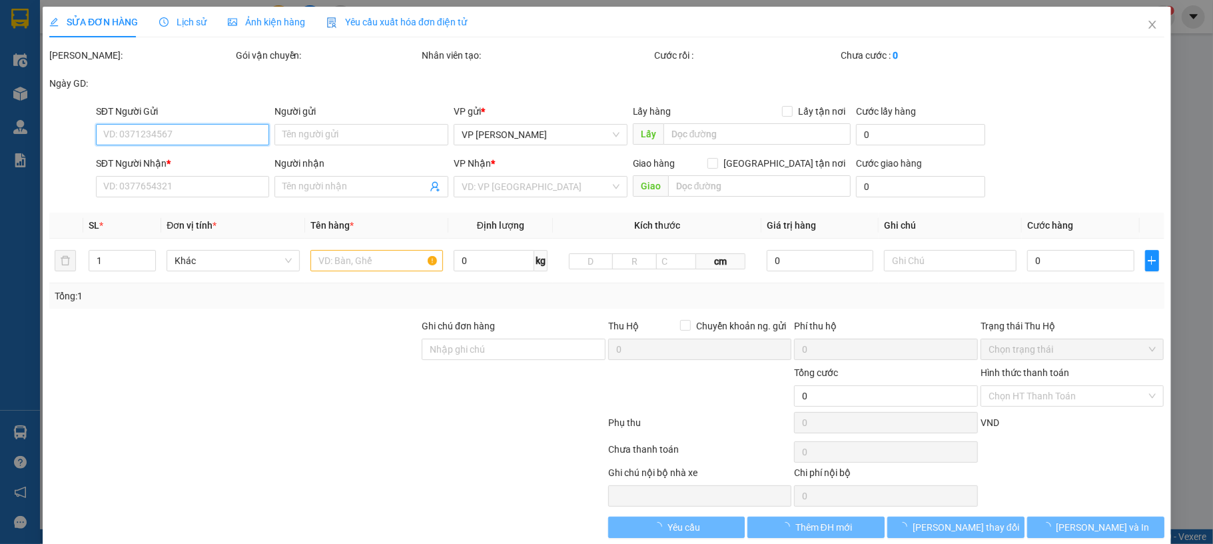
type input "0848282422"
type input "chị [PERSON_NAME]"
type input "0912799111"
type input "[PERSON_NAME]"
type input "130.000"
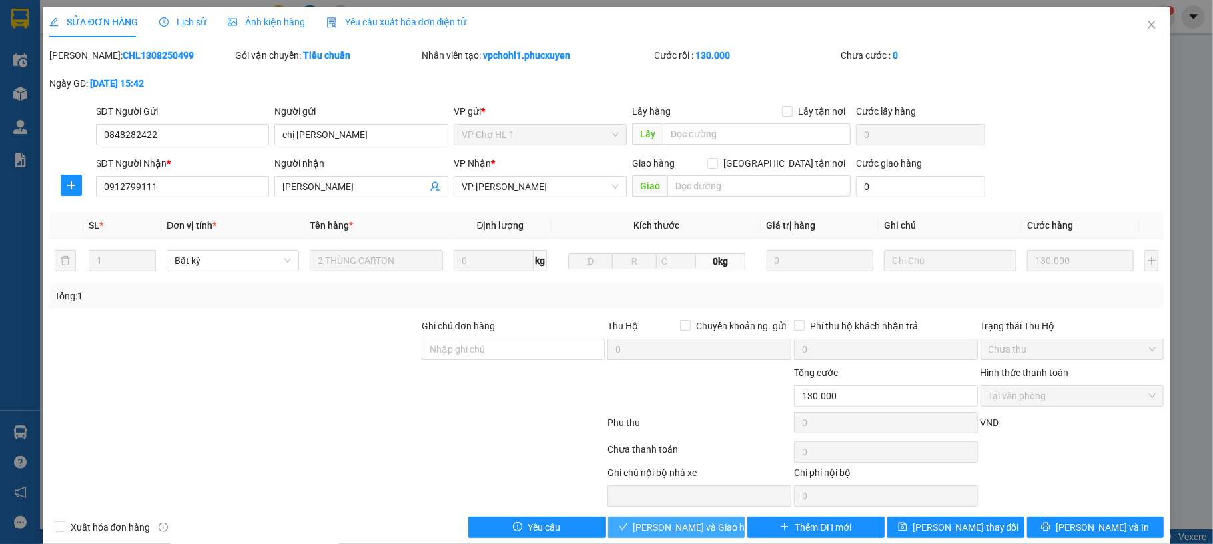
click at [653, 530] on span "[PERSON_NAME] và Giao hàng" at bounding box center [698, 527] width 128 height 15
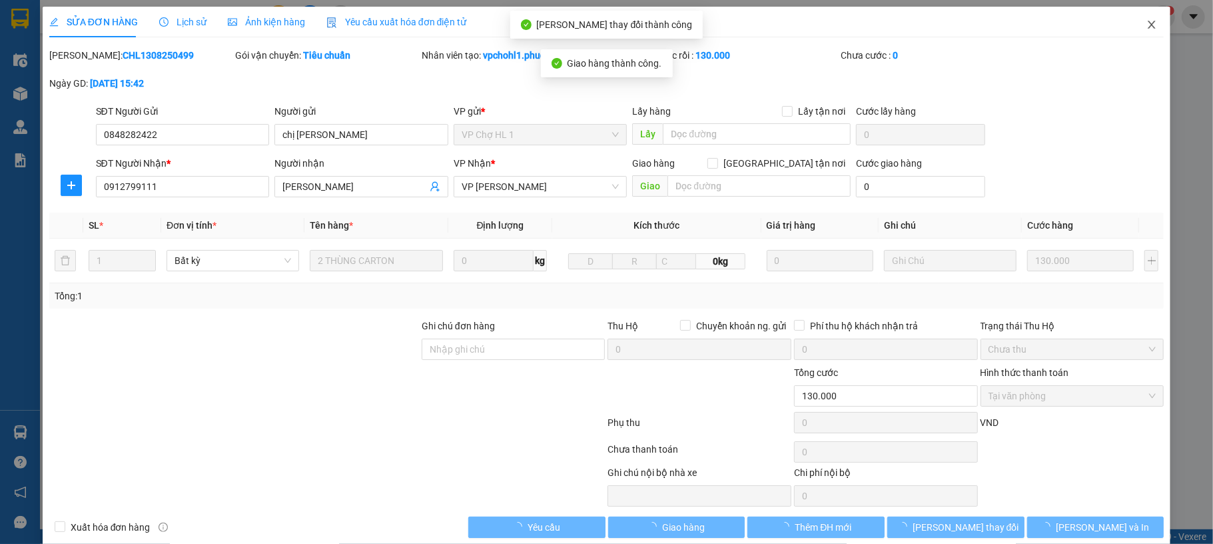
click at [1147, 30] on icon "close" at bounding box center [1152, 24] width 11 height 11
